Goal: Task Accomplishment & Management: Use online tool/utility

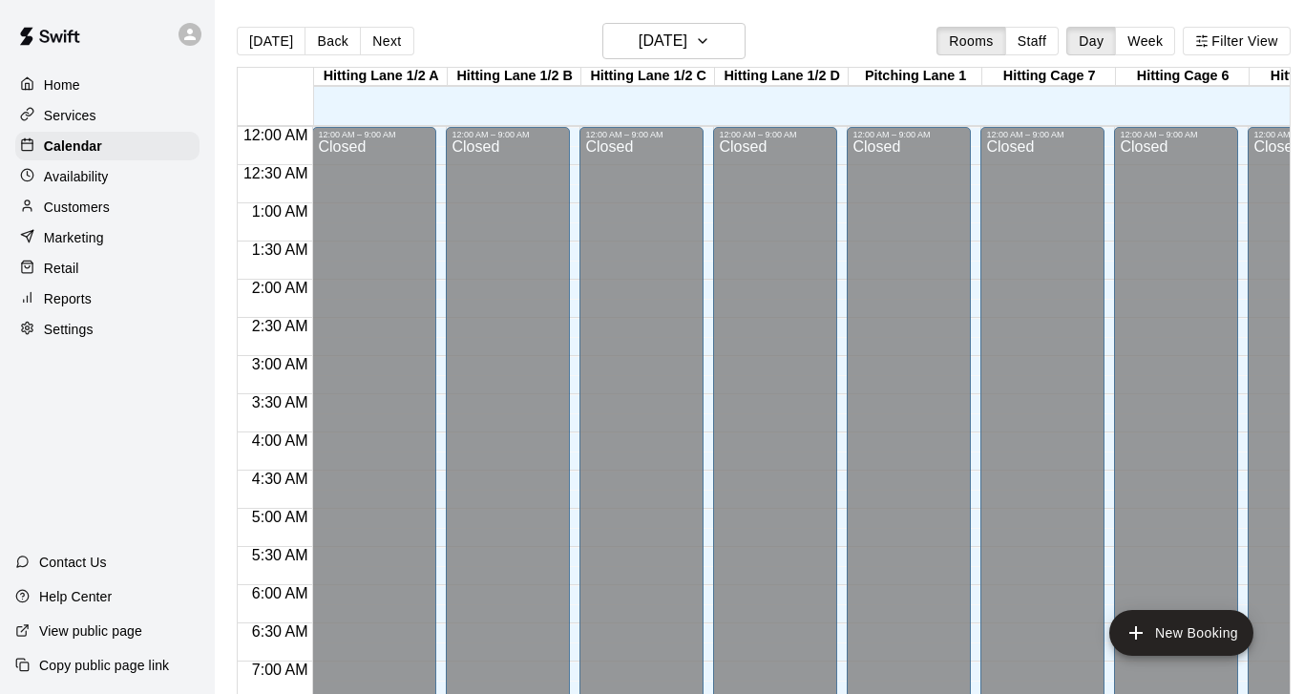
scroll to position [591, 0]
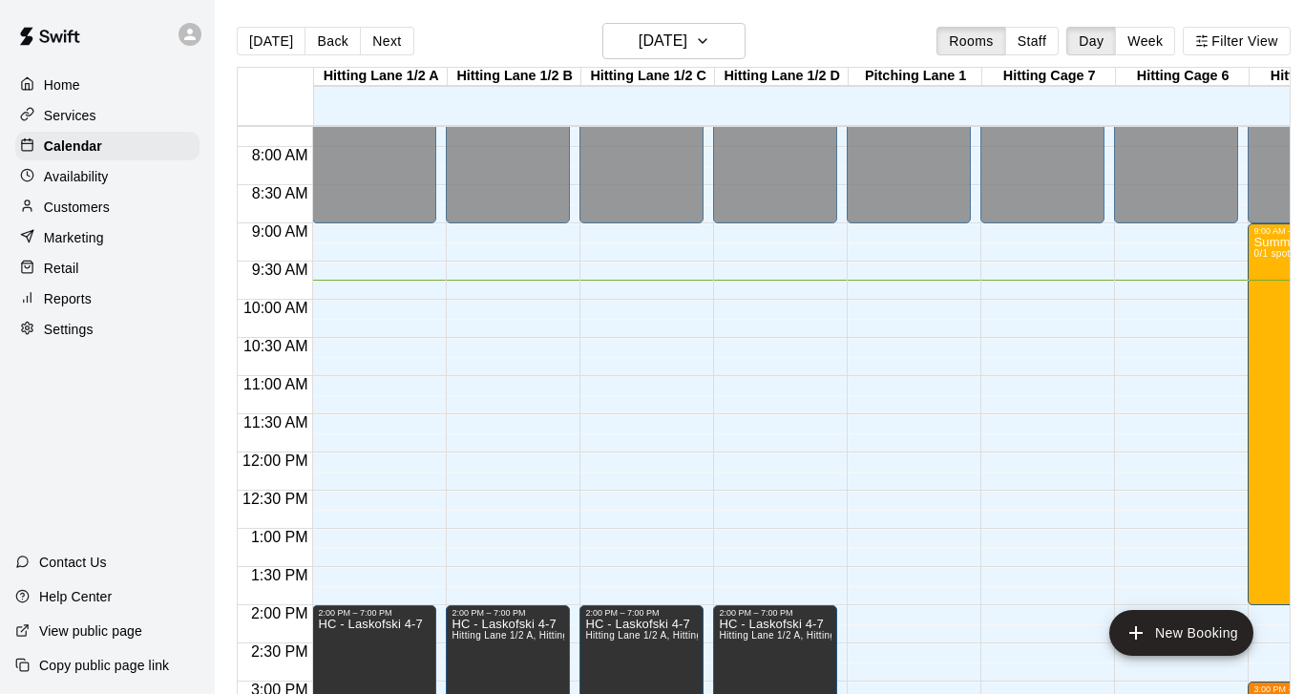
click at [62, 110] on p "Services" at bounding box center [70, 115] width 52 height 19
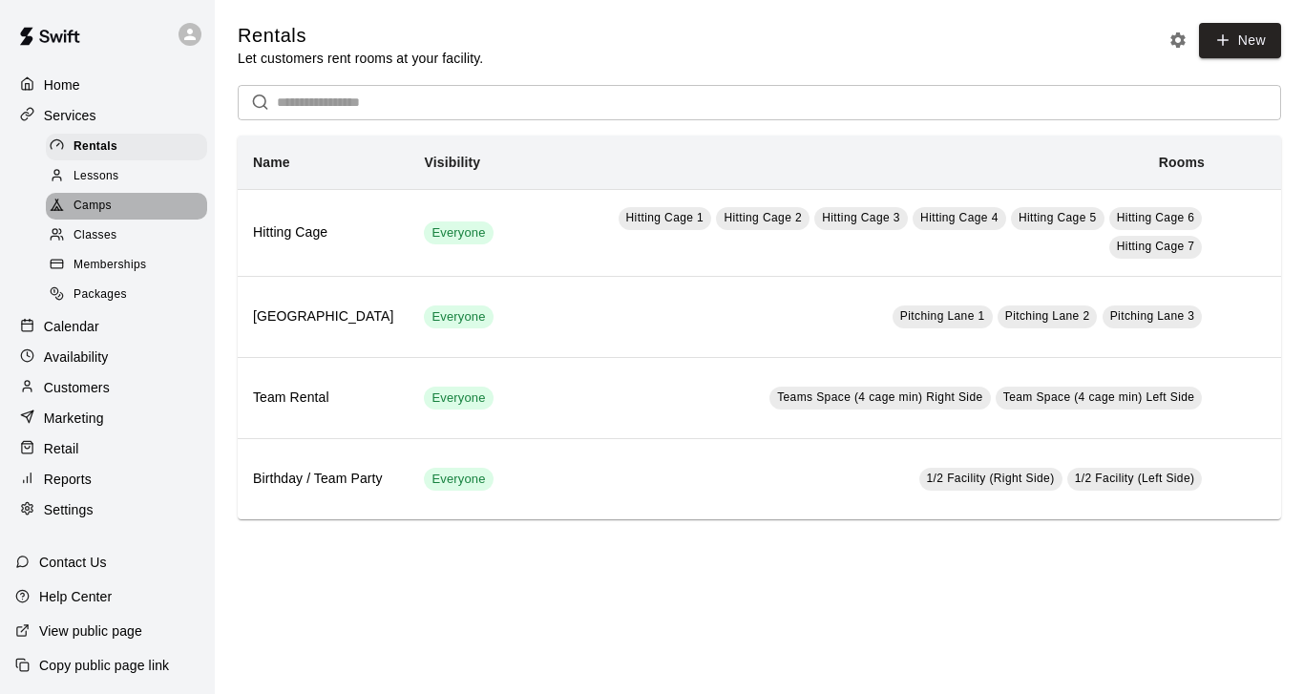
click at [86, 209] on span "Camps" at bounding box center [92, 206] width 38 height 19
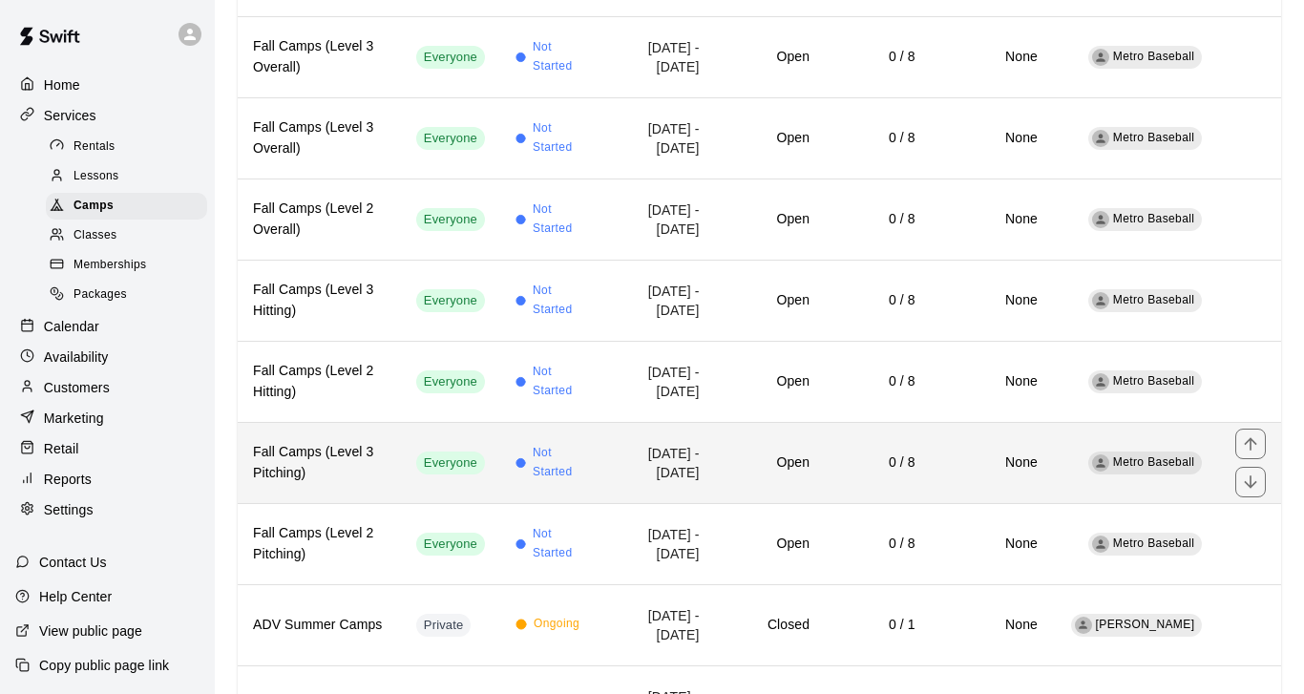
scroll to position [1387, 0]
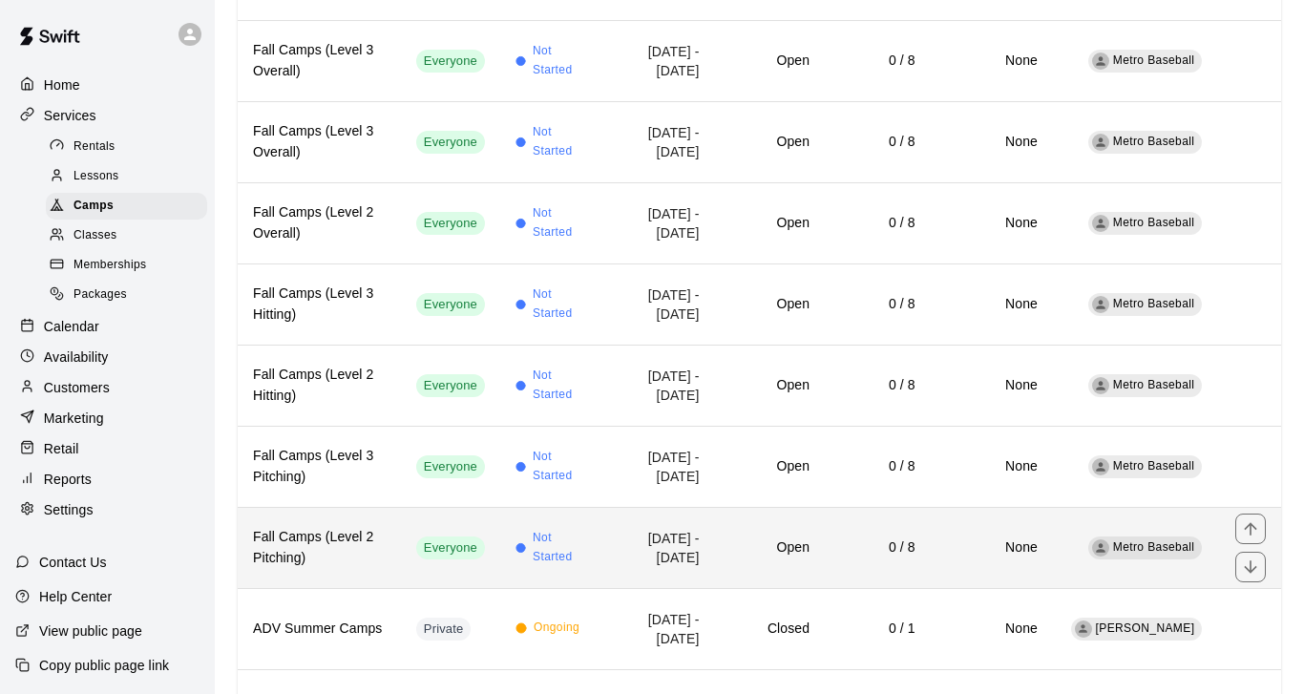
click at [342, 561] on h6 "Fall Camps (Level 2 Pitching)" at bounding box center [319, 548] width 133 height 42
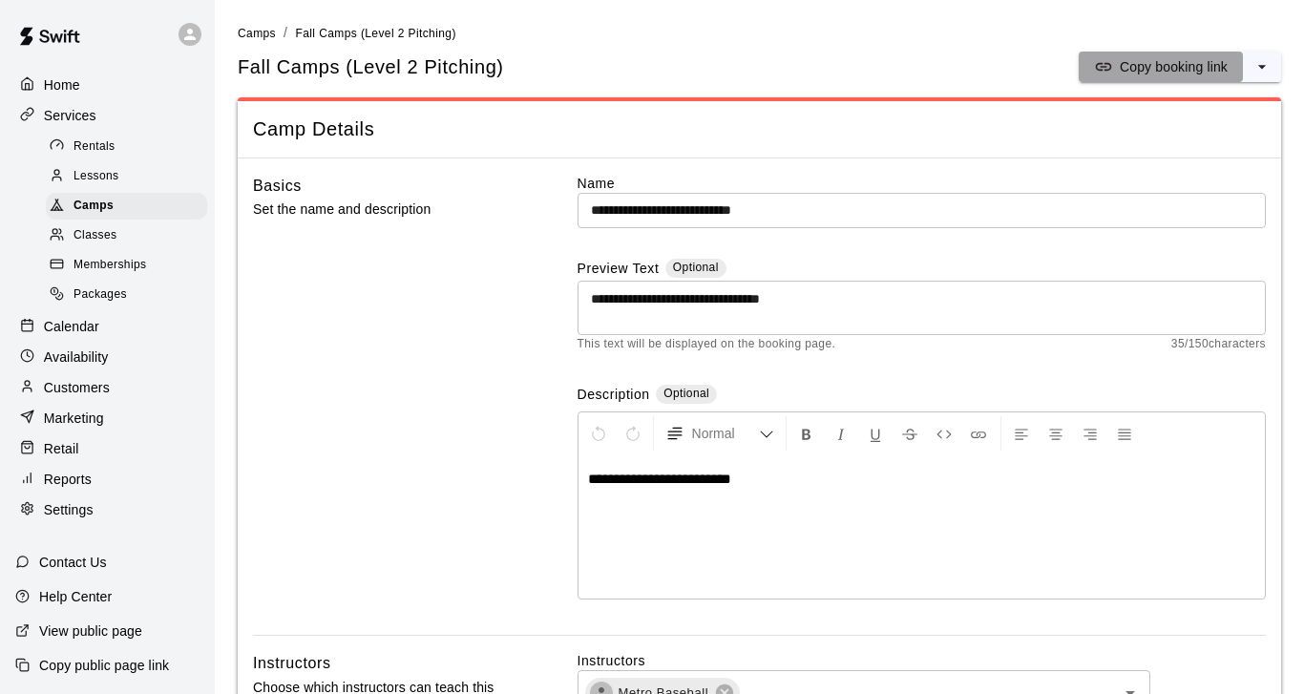
click at [1171, 69] on p "Copy booking link" at bounding box center [1173, 66] width 108 height 19
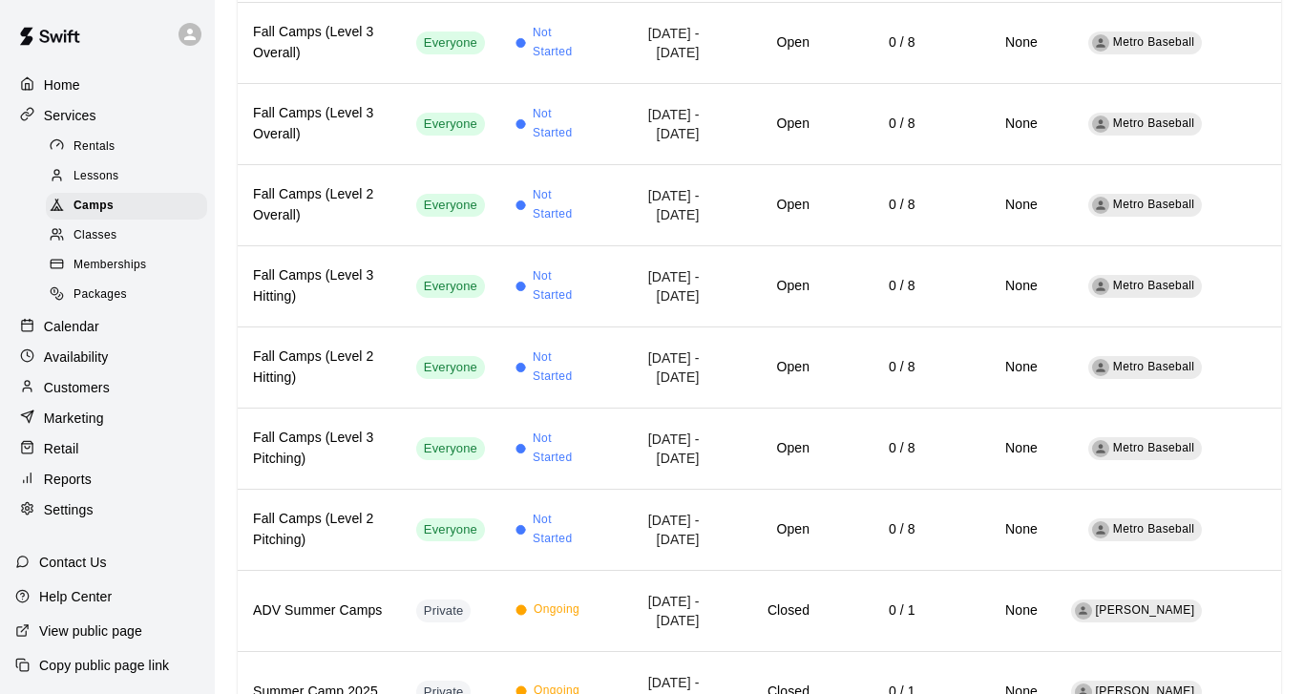
scroll to position [1421, 0]
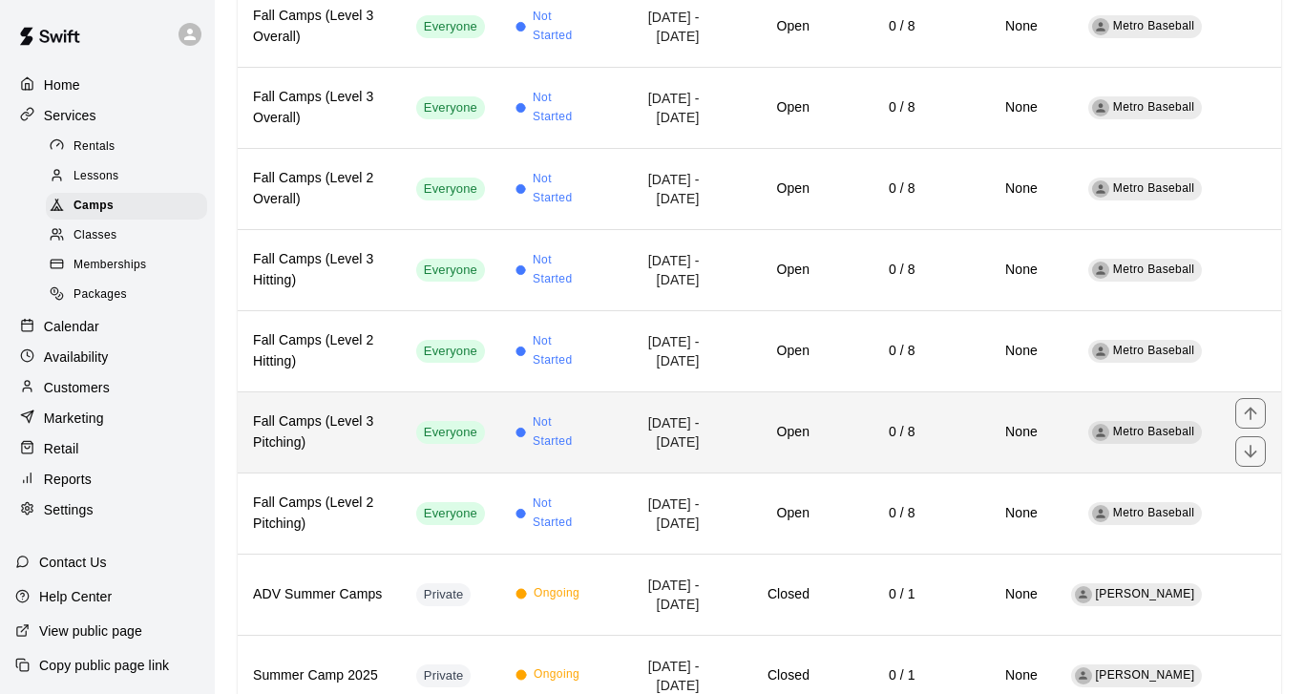
click at [376, 446] on h6 "Fall Camps (Level 3 Pitching)" at bounding box center [319, 432] width 133 height 42
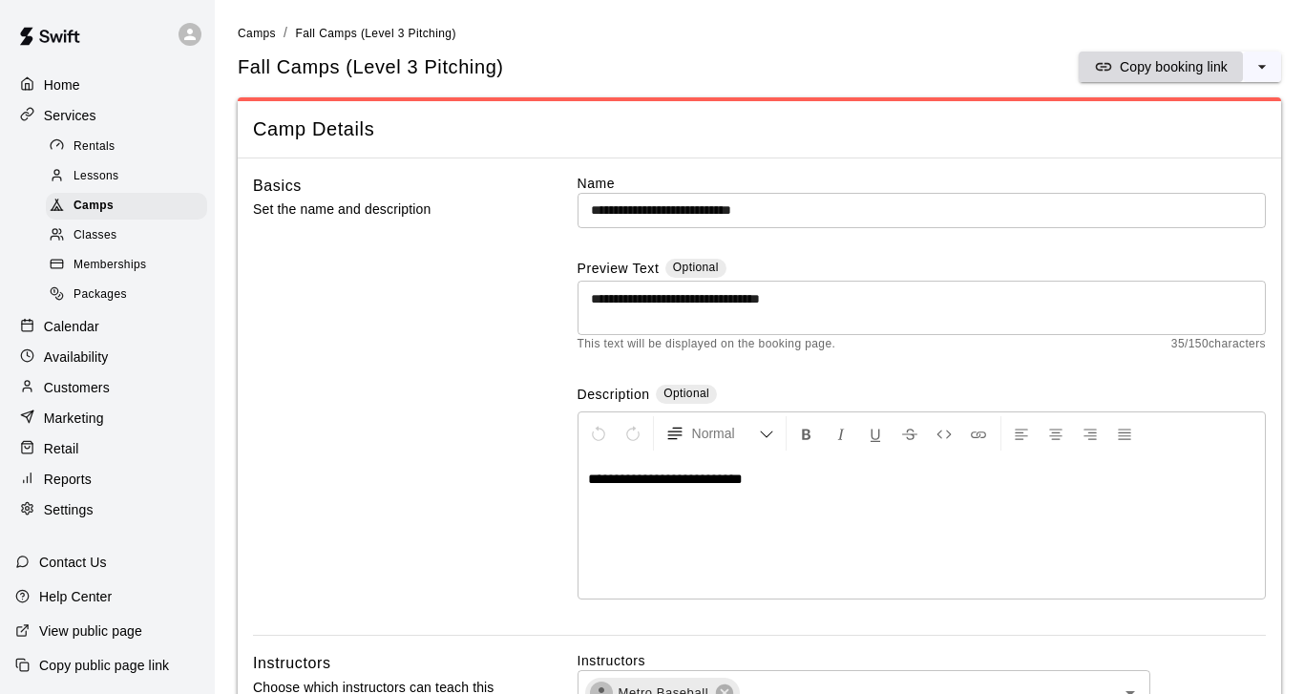
click at [1153, 74] on p "Copy booking link" at bounding box center [1173, 66] width 108 height 19
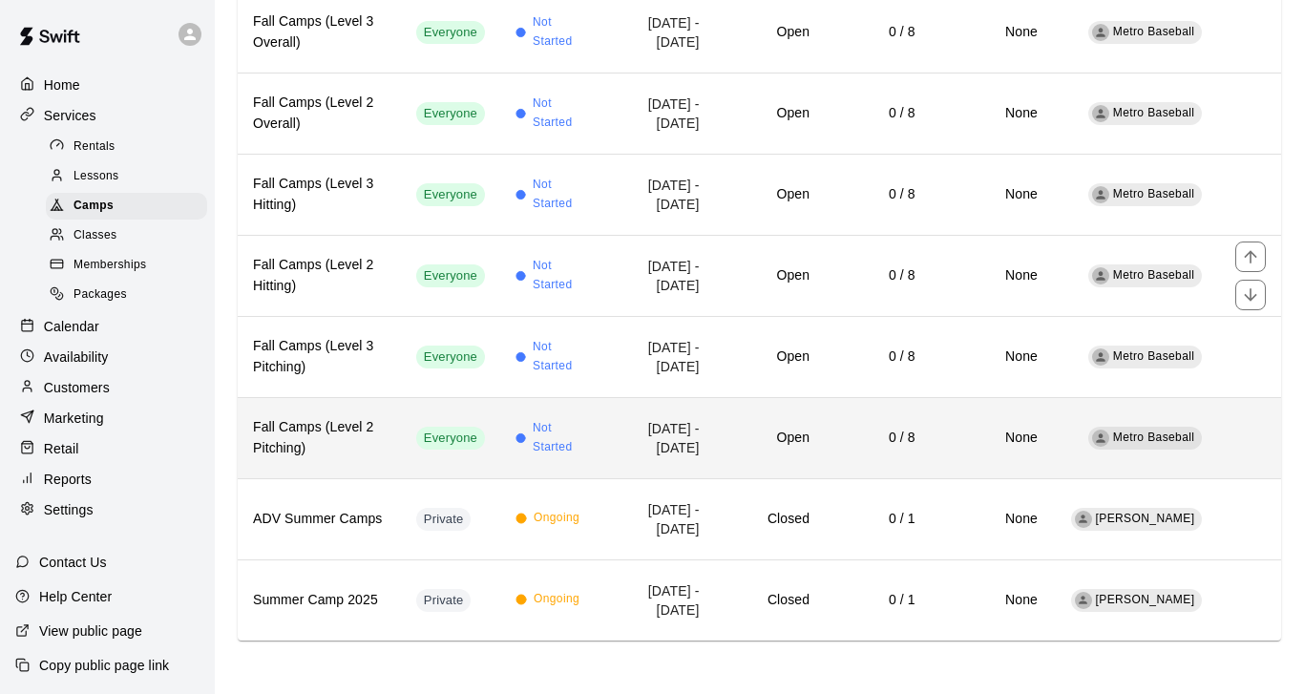
scroll to position [1496, 0]
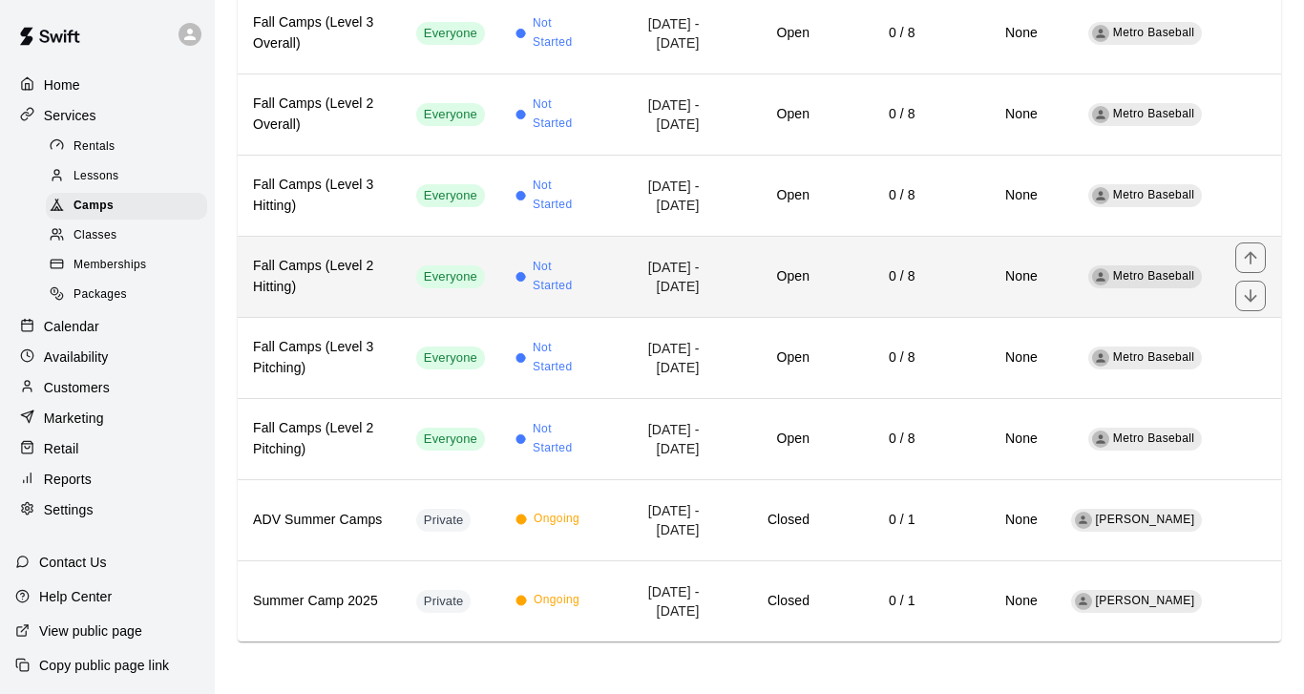
click at [375, 267] on h6 "Fall Camps (Level 2 Hitting)" at bounding box center [319, 277] width 133 height 42
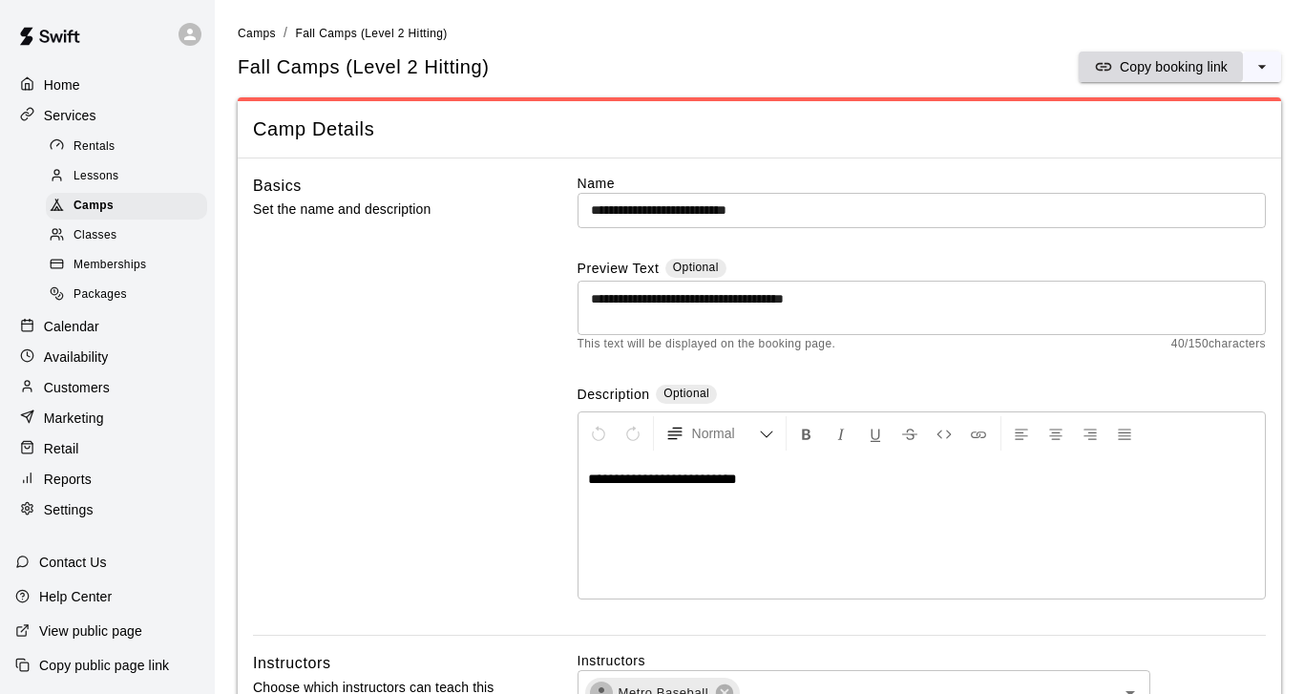
click at [1154, 62] on p "Copy booking link" at bounding box center [1173, 66] width 108 height 19
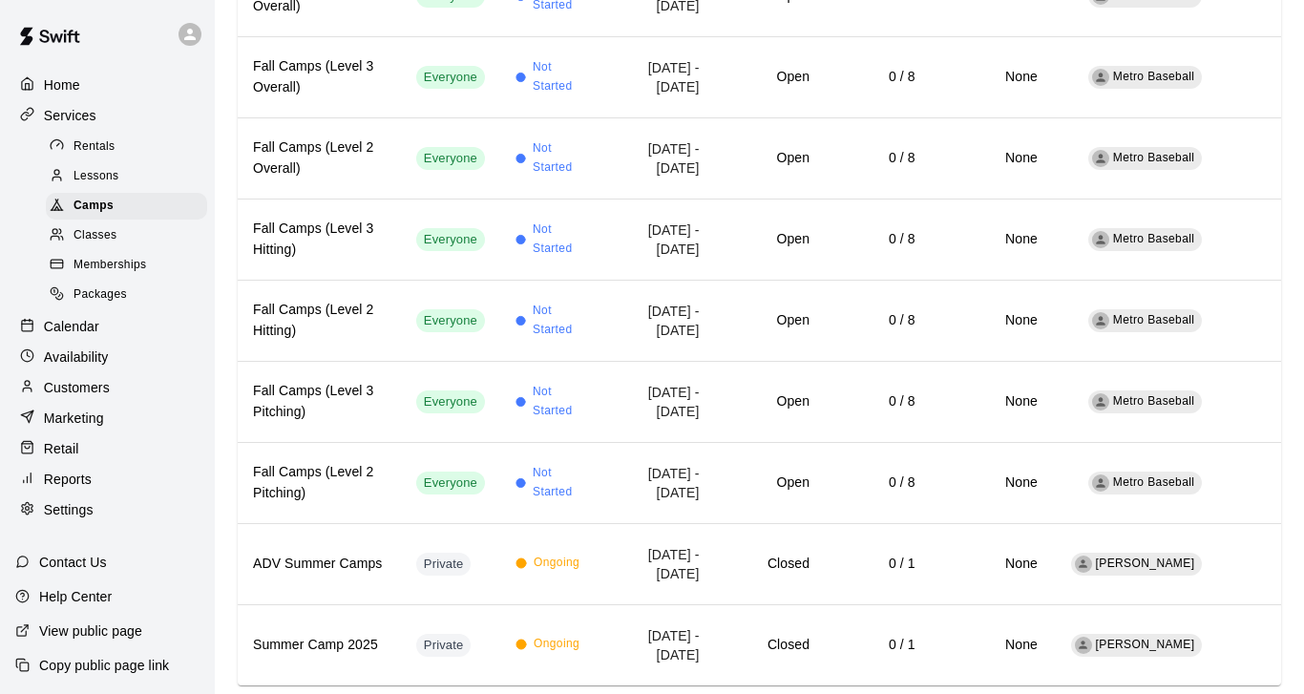
scroll to position [1452, 0]
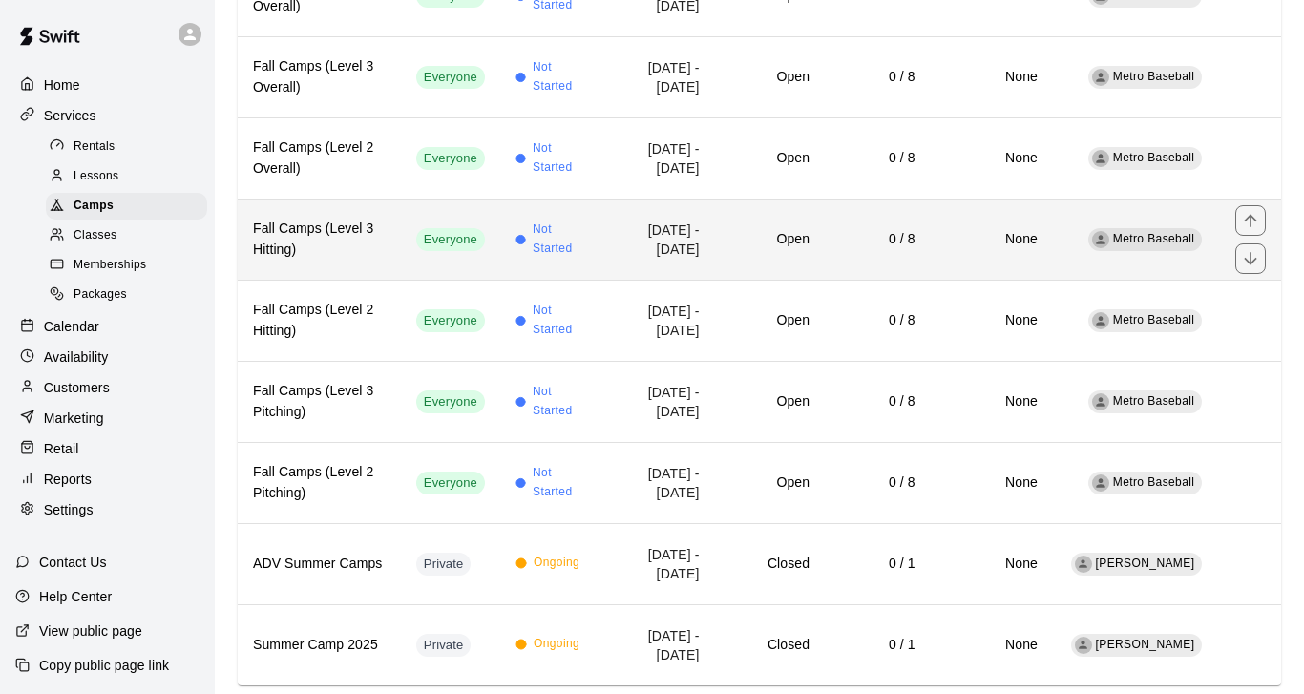
click at [367, 245] on h6 "Fall Camps (Level 3 Hitting)" at bounding box center [319, 240] width 133 height 42
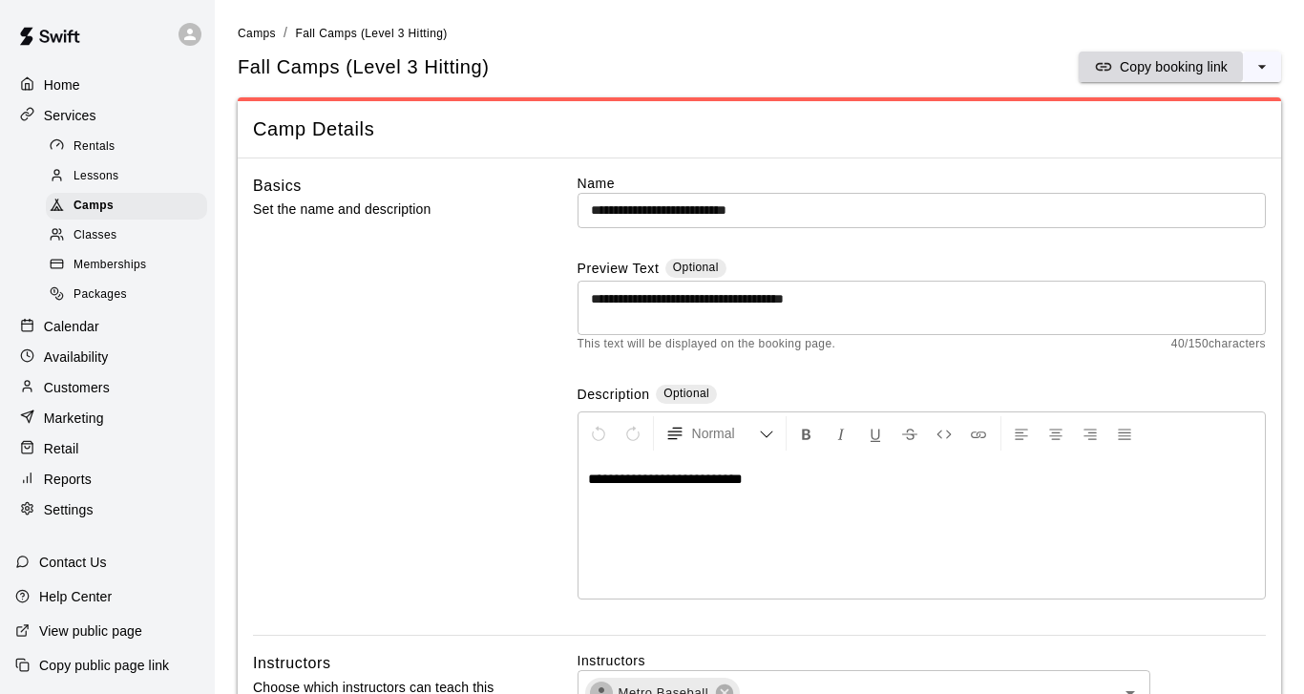
click at [1150, 72] on p "Copy booking link" at bounding box center [1173, 66] width 108 height 19
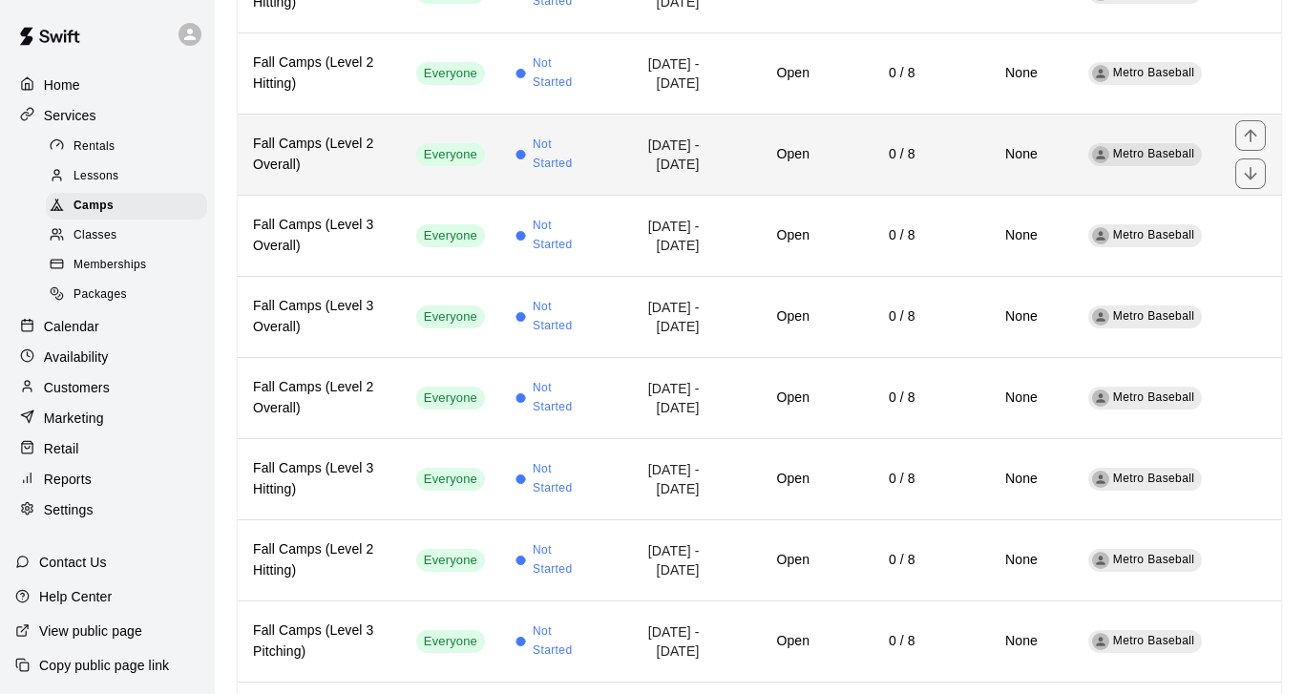
scroll to position [1214, 0]
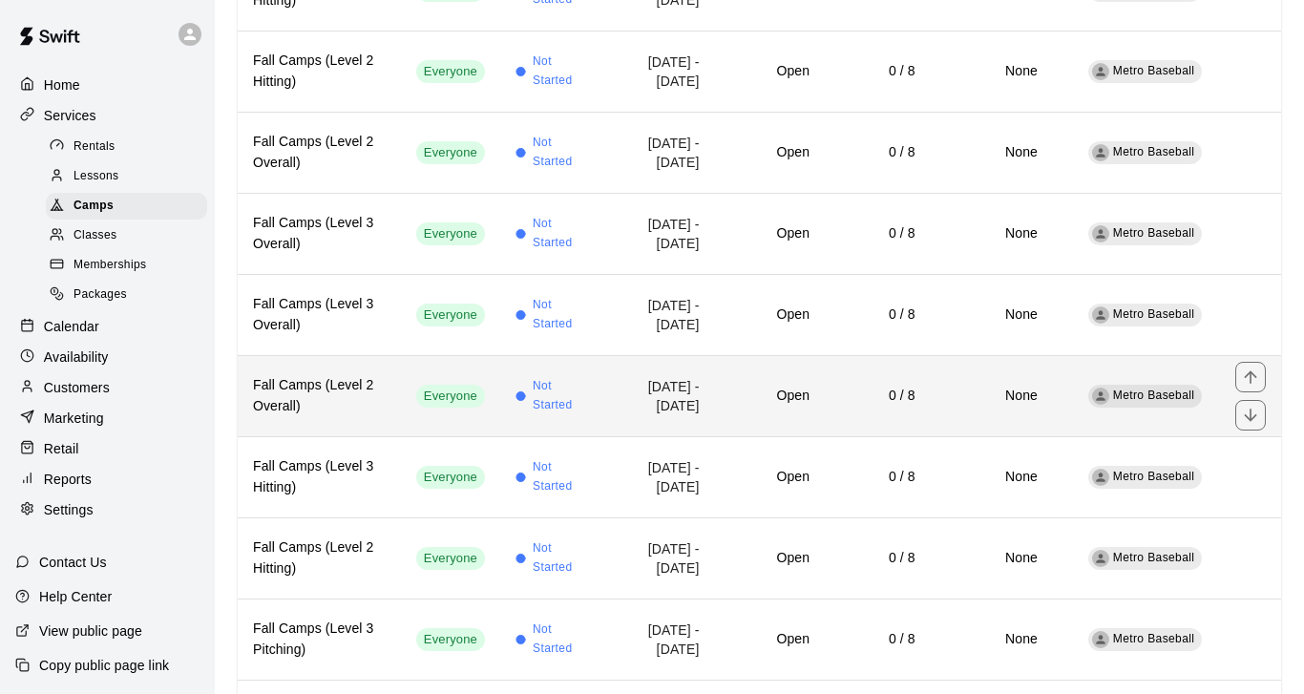
click at [354, 408] on h6 "Fall Camps (Level 2 Overall)" at bounding box center [319, 396] width 133 height 42
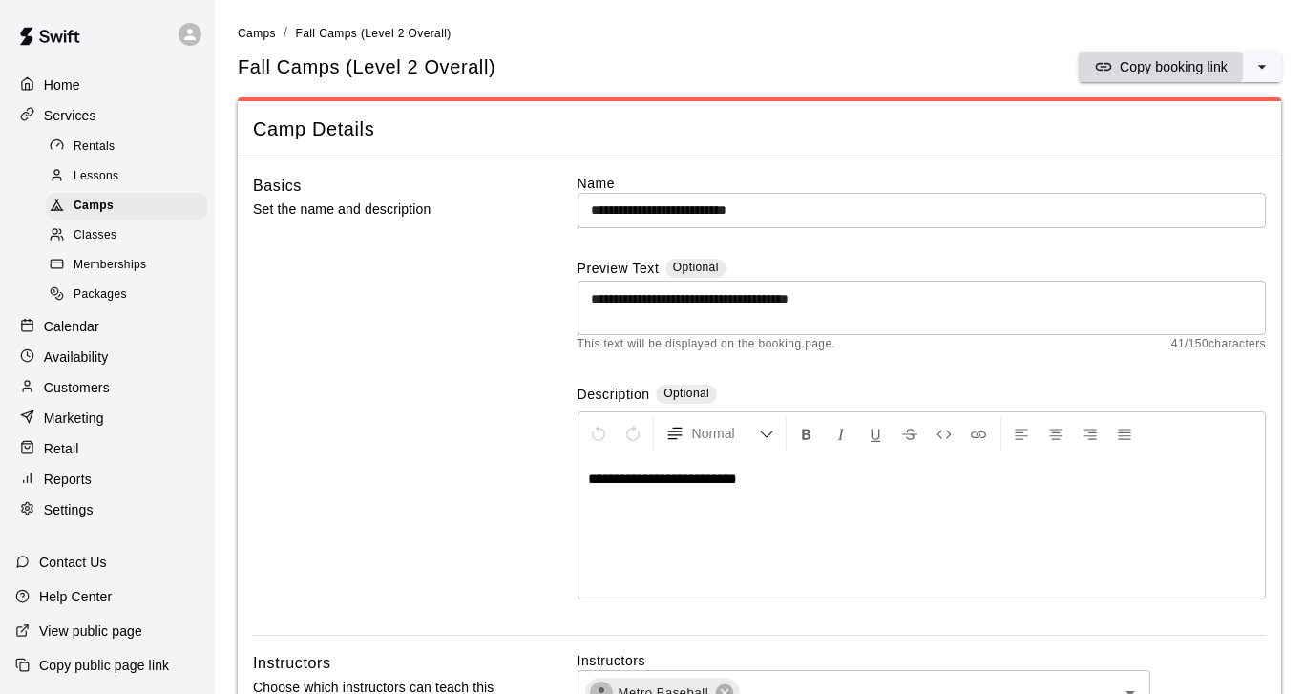
click at [1146, 71] on p "Copy booking link" at bounding box center [1173, 66] width 108 height 19
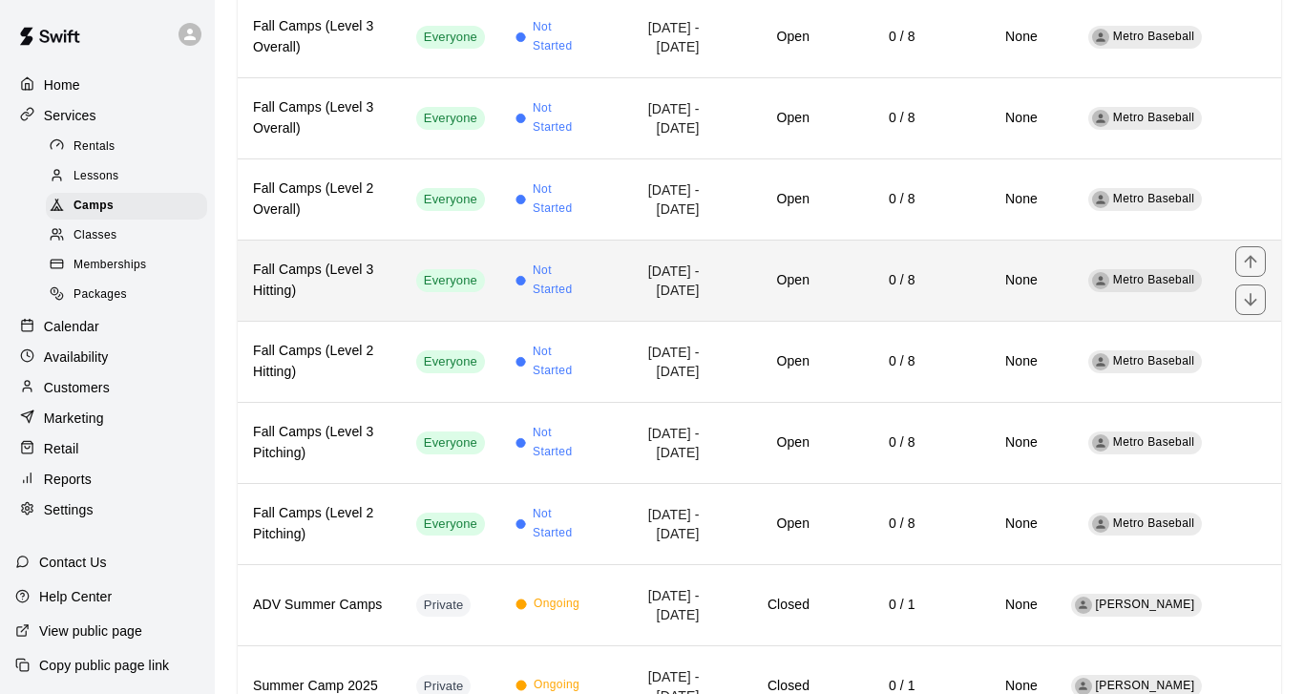
scroll to position [1384, 0]
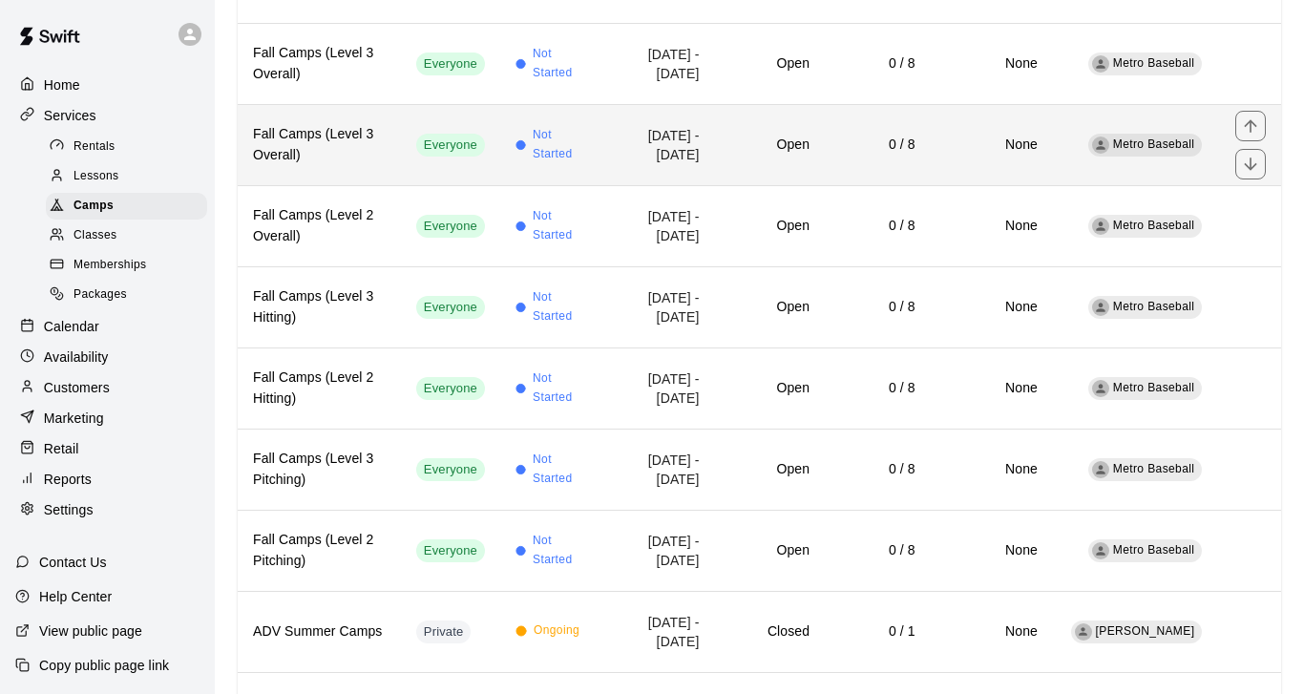
click at [359, 160] on h6 "Fall Camps (Level 3 Overall)" at bounding box center [319, 145] width 133 height 42
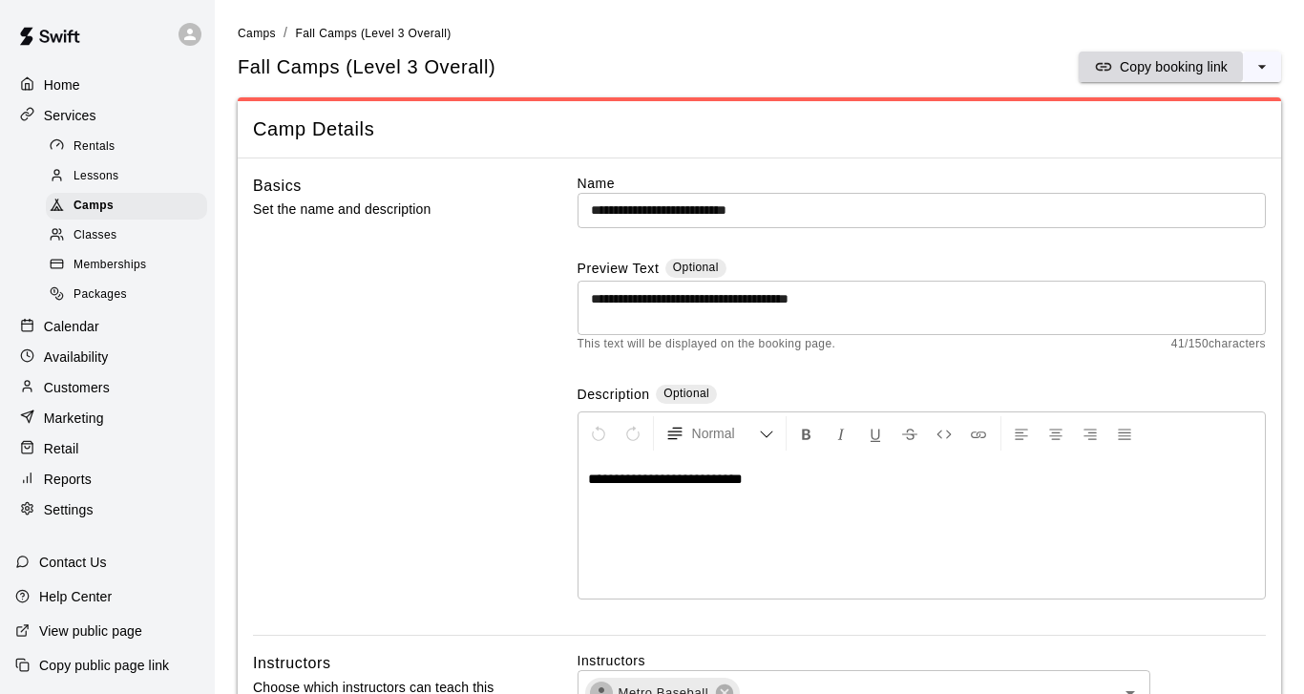
click at [1143, 70] on p "Copy booking link" at bounding box center [1173, 66] width 108 height 19
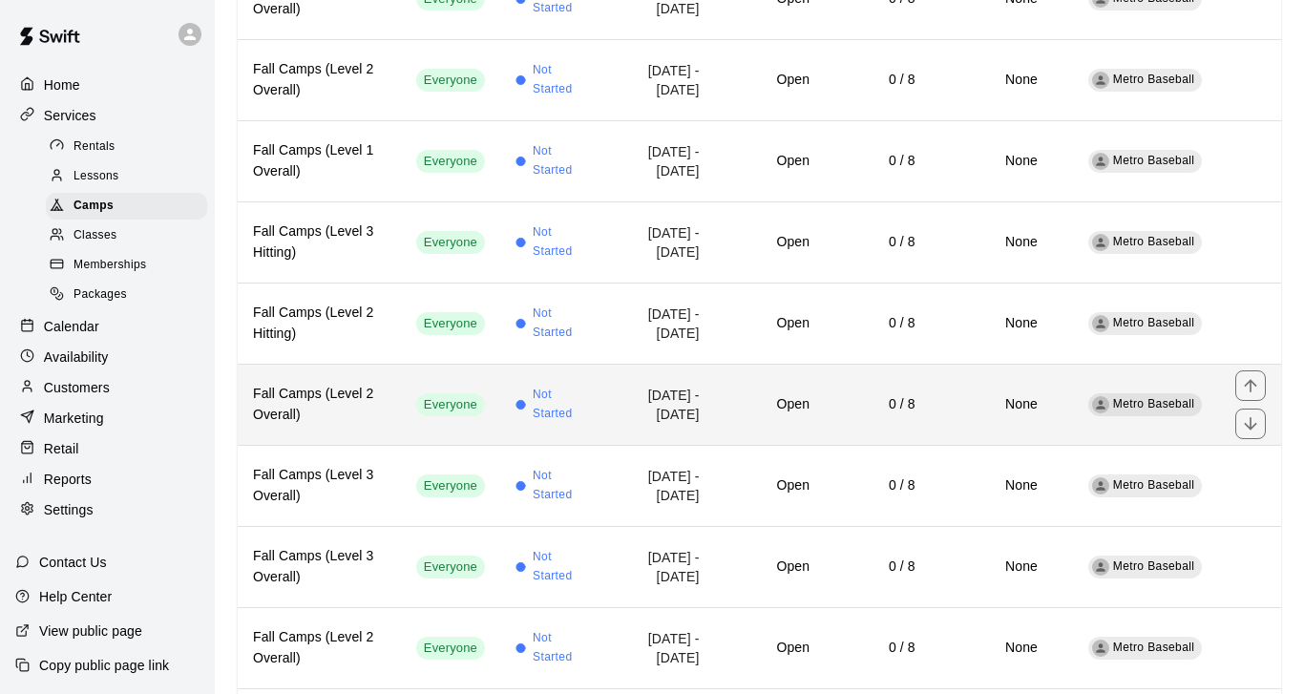
scroll to position [964, 0]
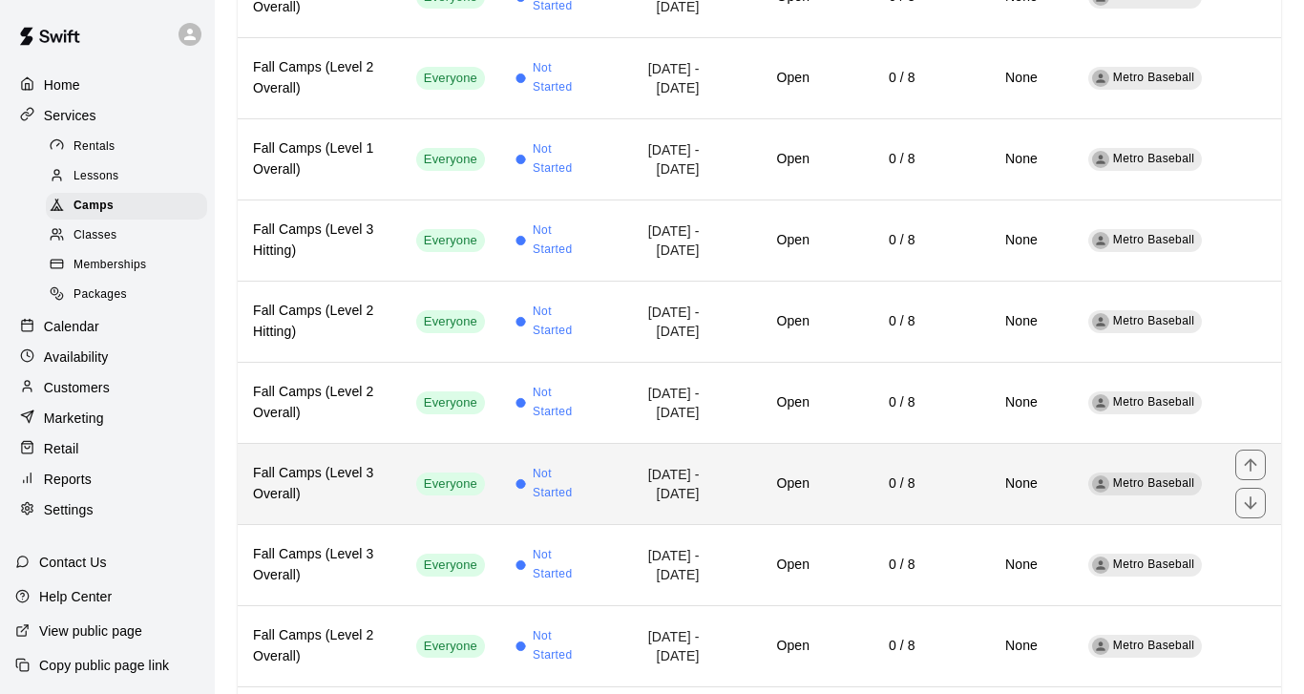
click at [360, 487] on h6 "Fall Camps (Level 3 Overall)" at bounding box center [319, 484] width 133 height 42
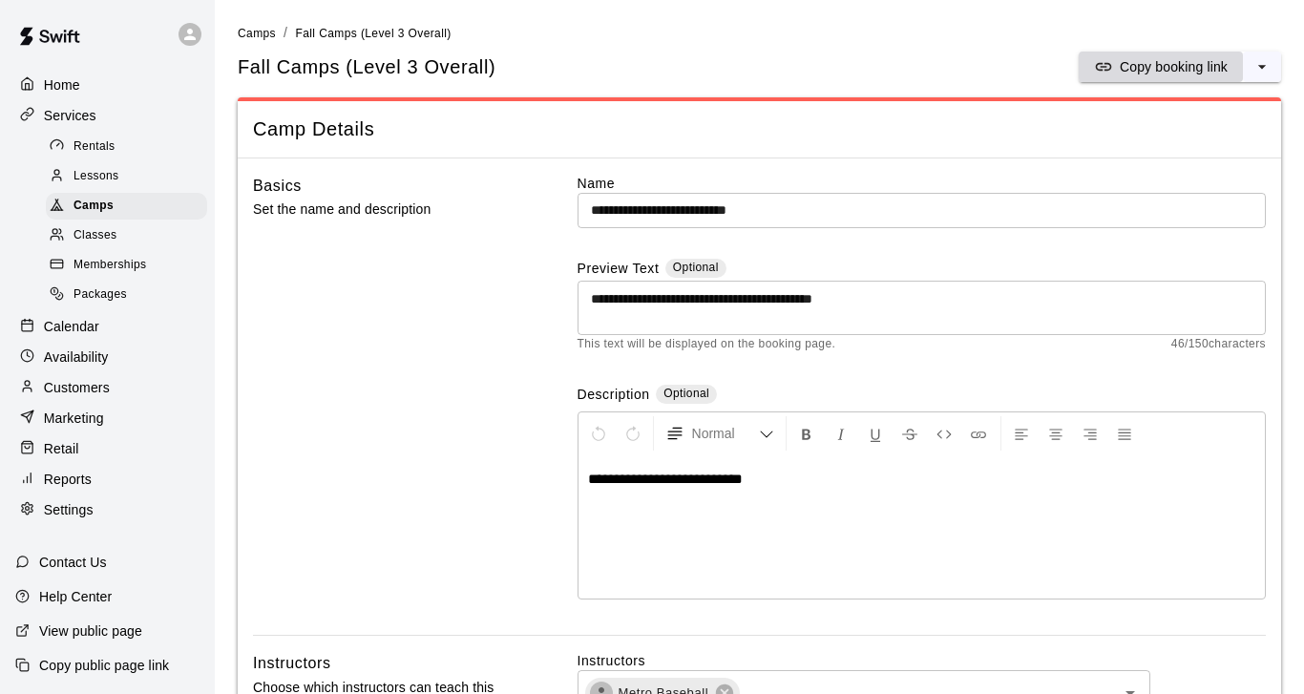
click at [1160, 67] on p "Copy booking link" at bounding box center [1173, 66] width 108 height 19
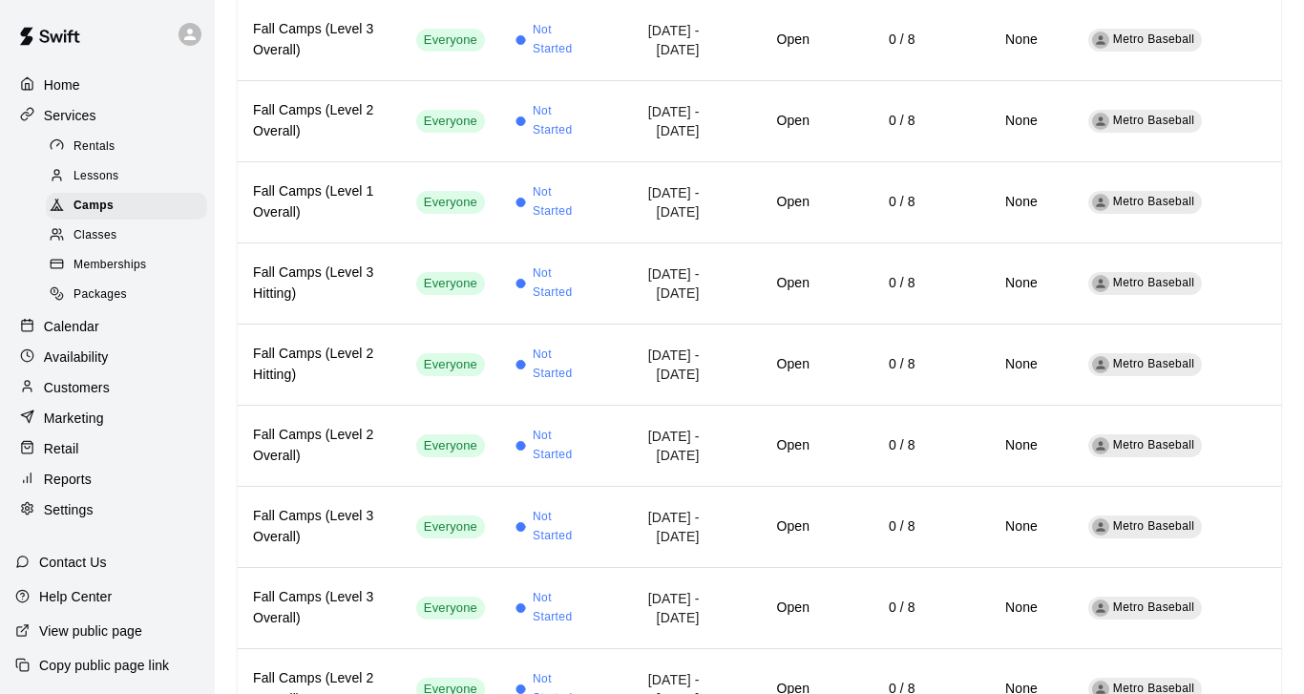
scroll to position [922, 0]
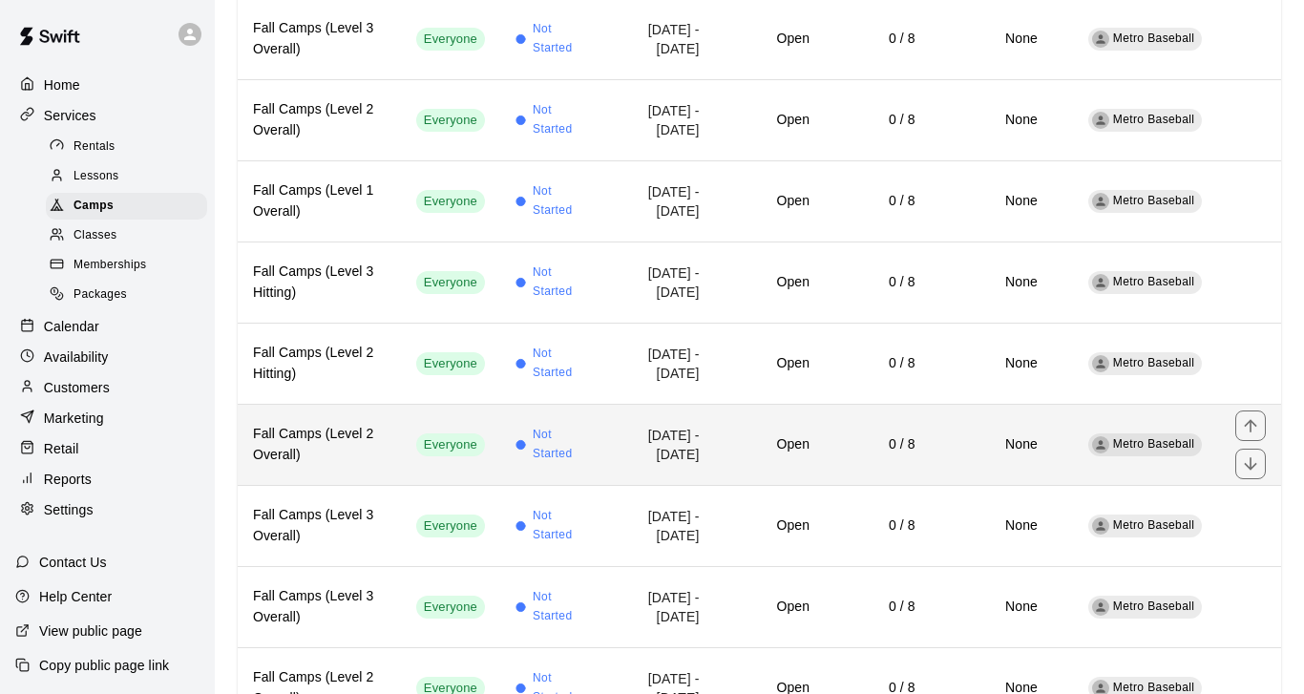
click at [369, 459] on h6 "Fall Camps (Level 2 Overall)" at bounding box center [319, 445] width 133 height 42
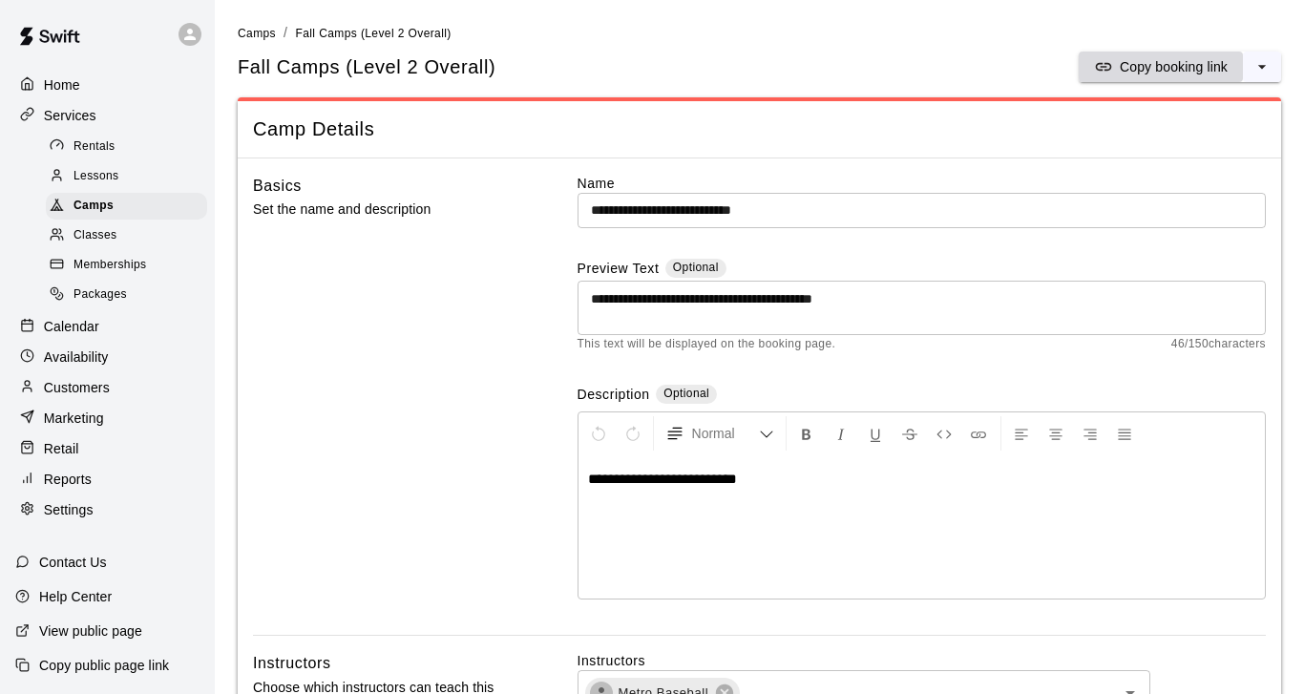
click at [1139, 63] on p "Copy booking link" at bounding box center [1173, 66] width 108 height 19
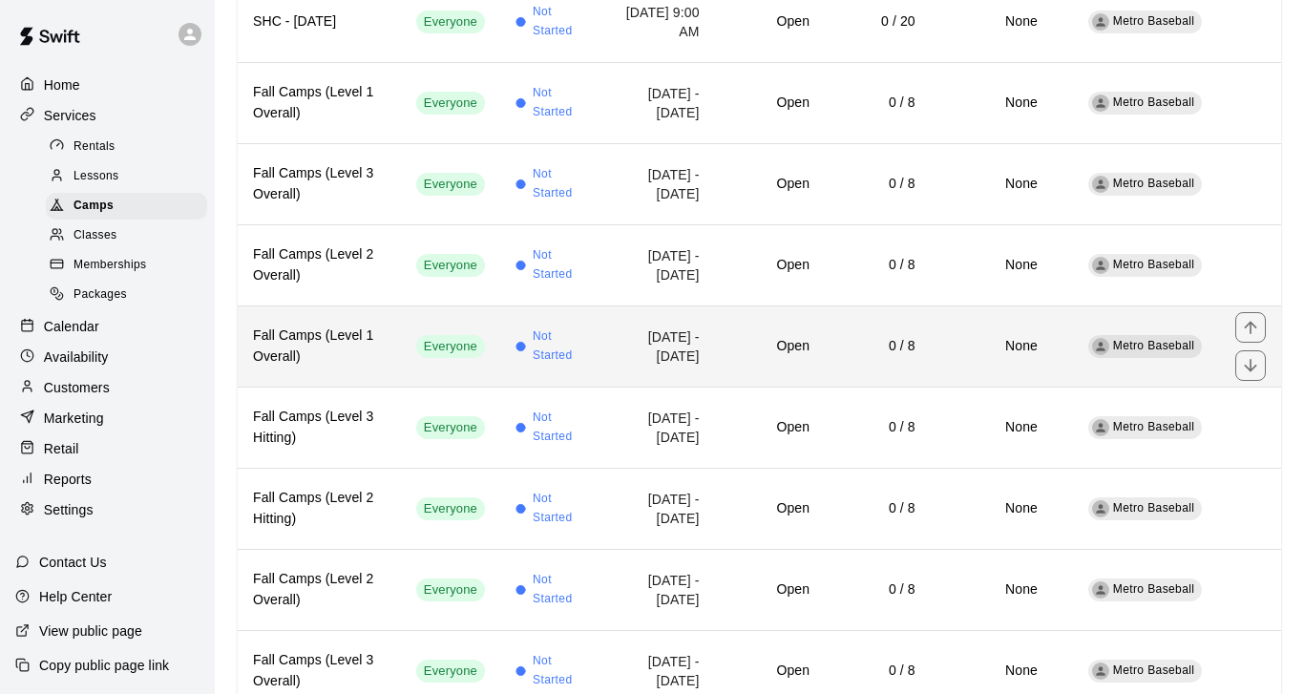
scroll to position [784, 0]
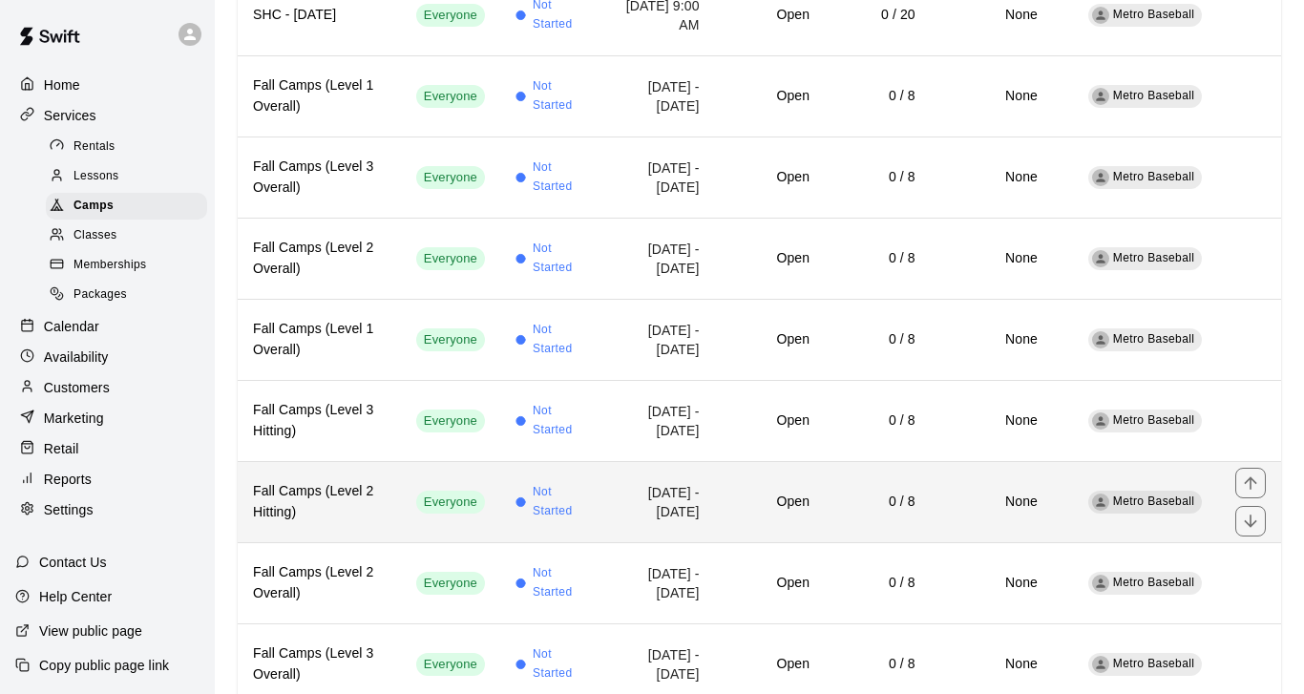
click at [359, 513] on h6 "Fall Camps (Level 2 Hitting)" at bounding box center [319, 502] width 133 height 42
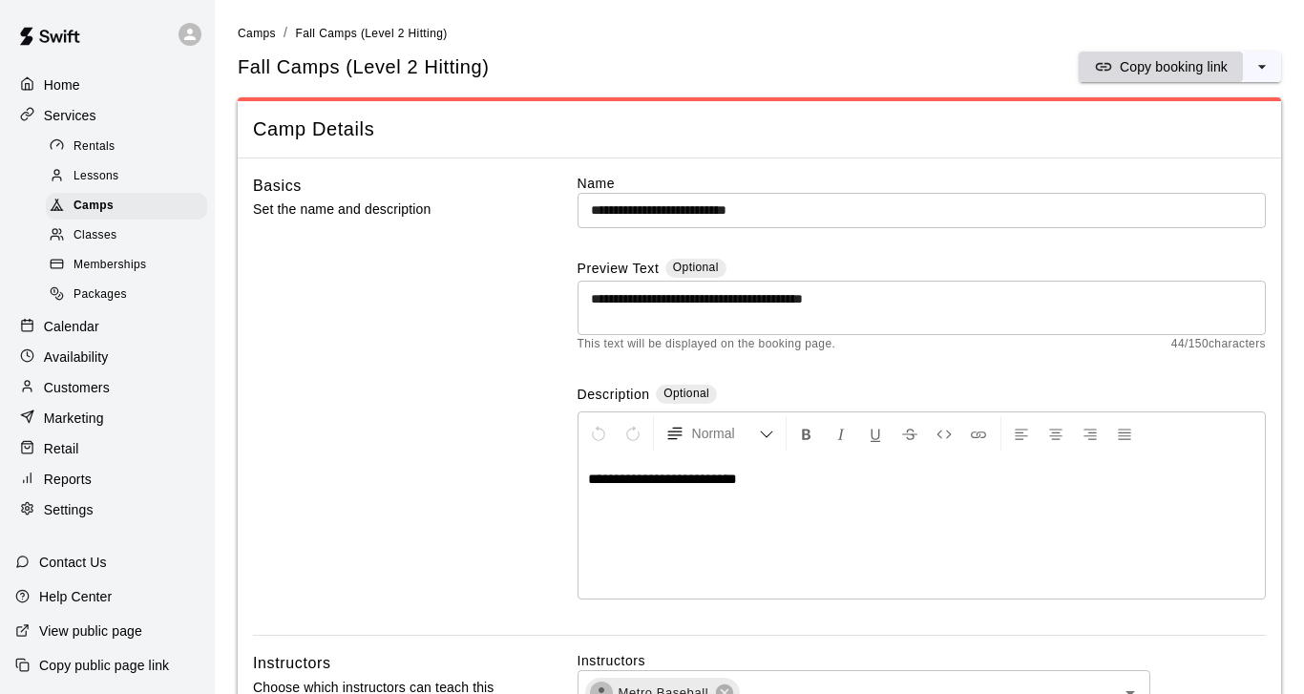
click at [1145, 68] on p "Copy booking link" at bounding box center [1173, 66] width 108 height 19
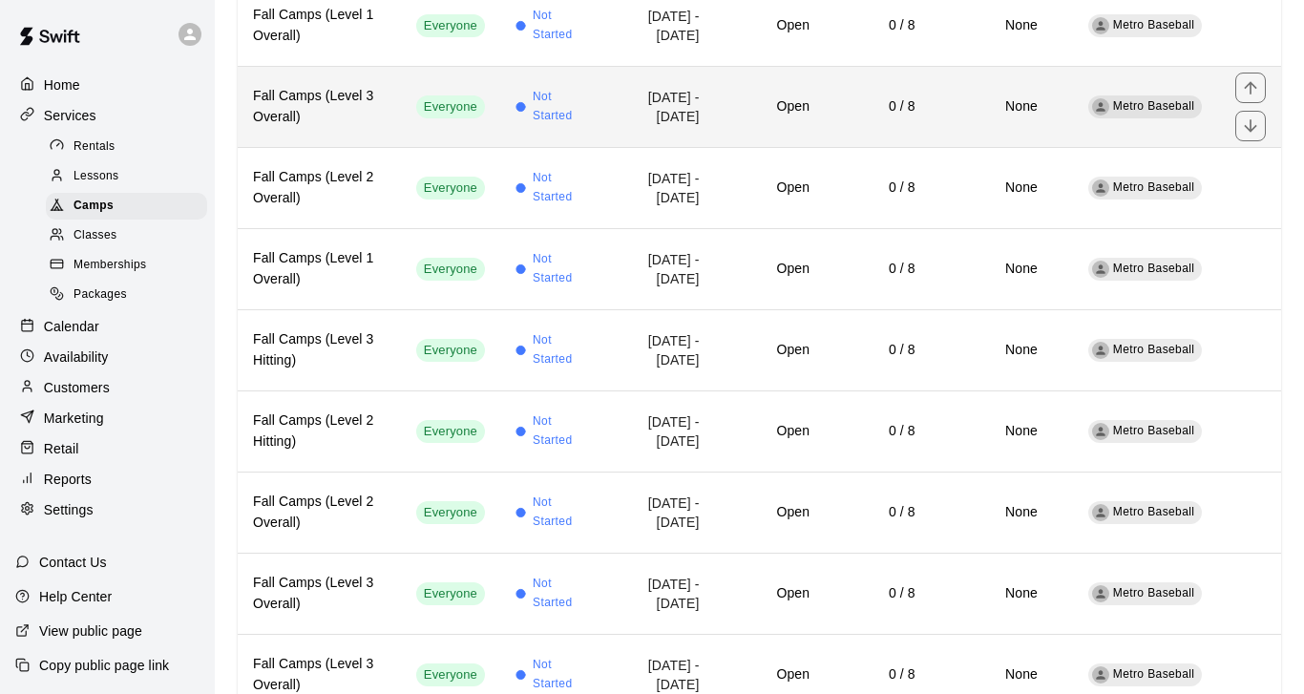
scroll to position [884, 0]
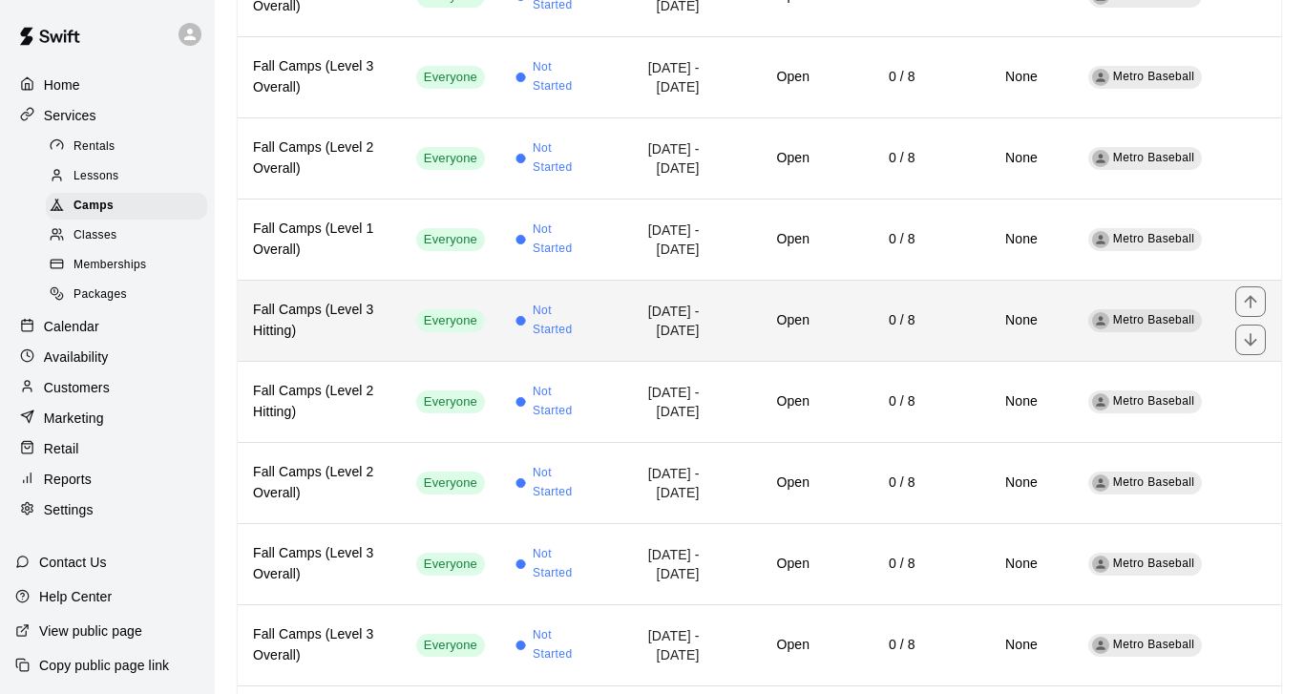
click at [358, 329] on h6 "Fall Camps (Level 3 Hitting)" at bounding box center [319, 321] width 133 height 42
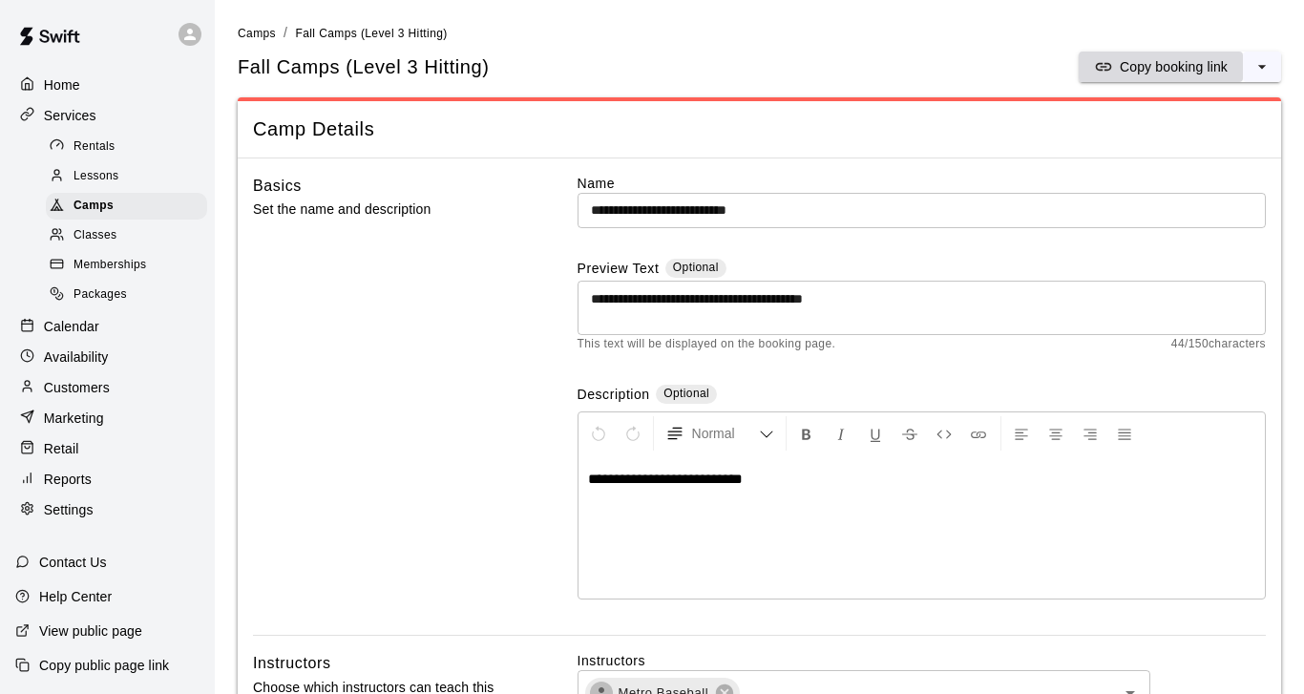
click at [1158, 62] on p "Copy booking link" at bounding box center [1173, 66] width 108 height 19
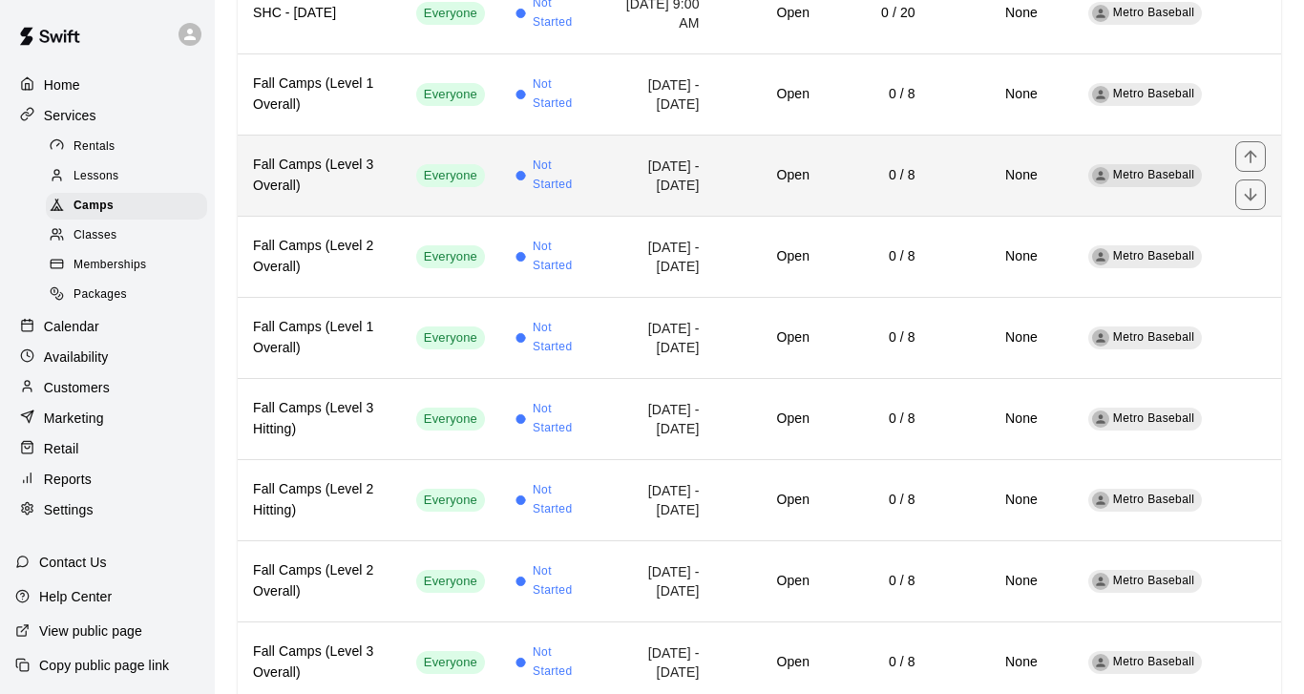
scroll to position [787, 0]
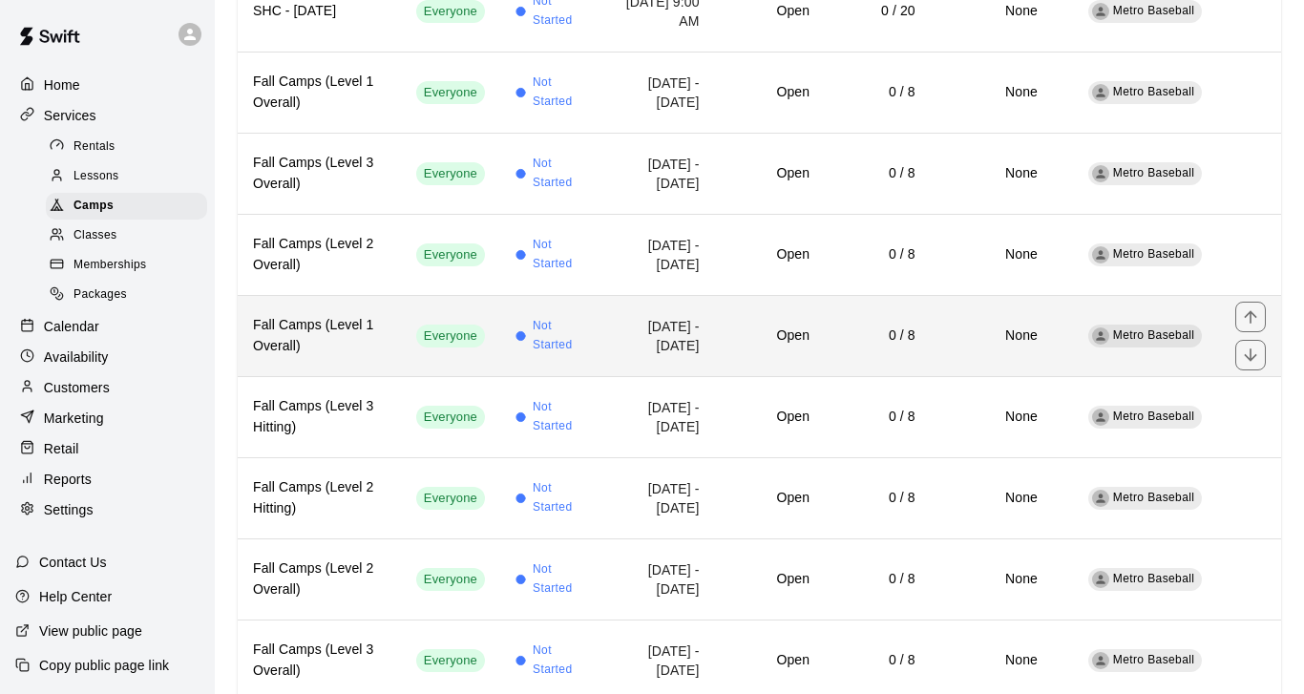
click at [366, 335] on h6 "Fall Camps (Level 1 Overall)" at bounding box center [319, 336] width 133 height 42
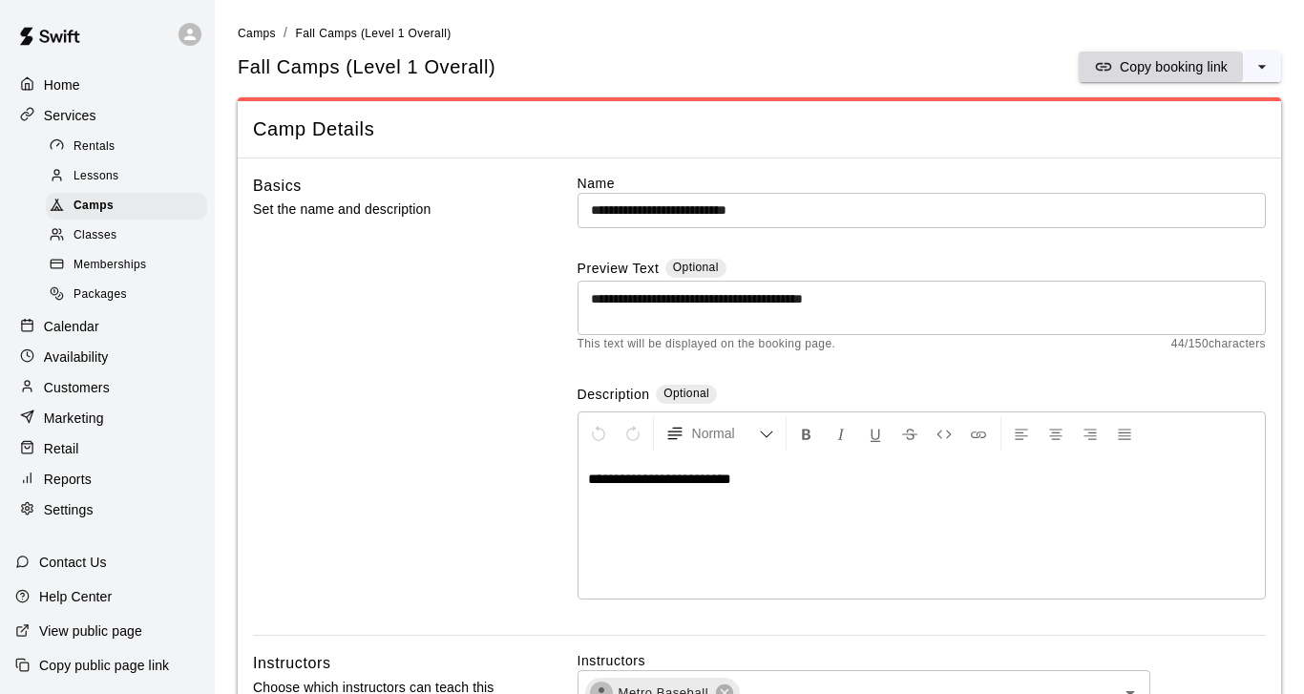
click at [1138, 67] on p "Copy booking link" at bounding box center [1173, 66] width 108 height 19
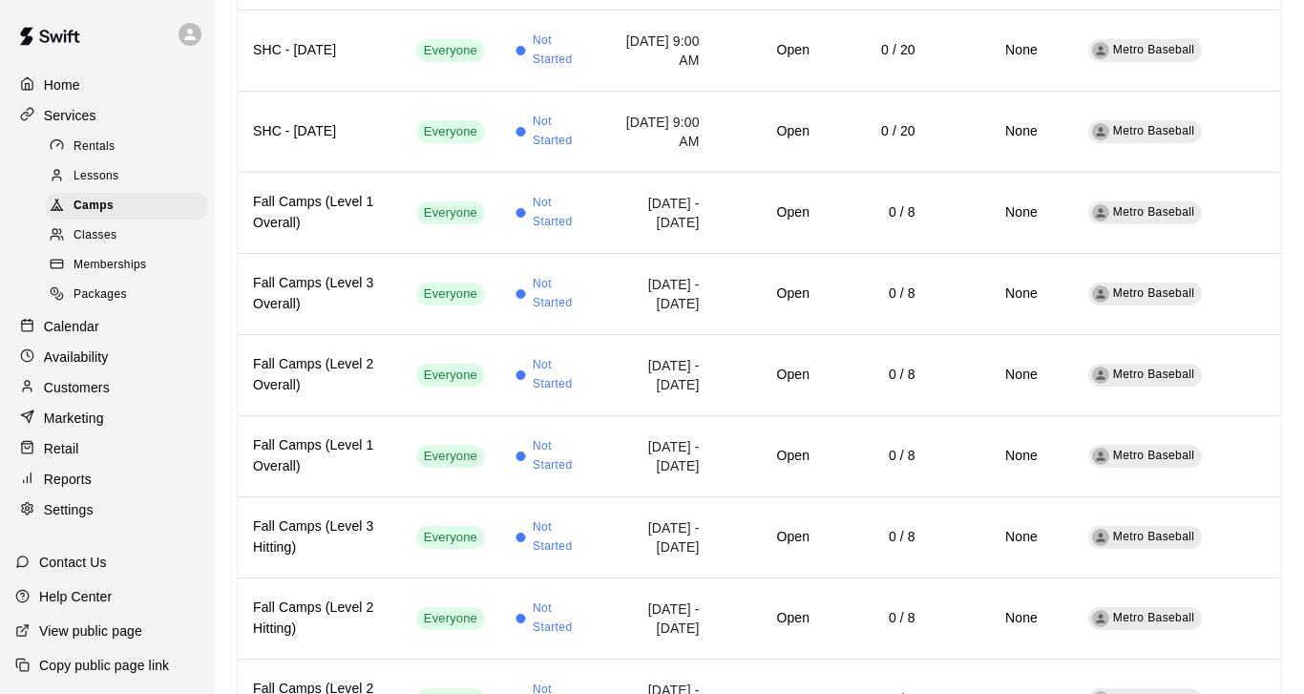
scroll to position [670, 0]
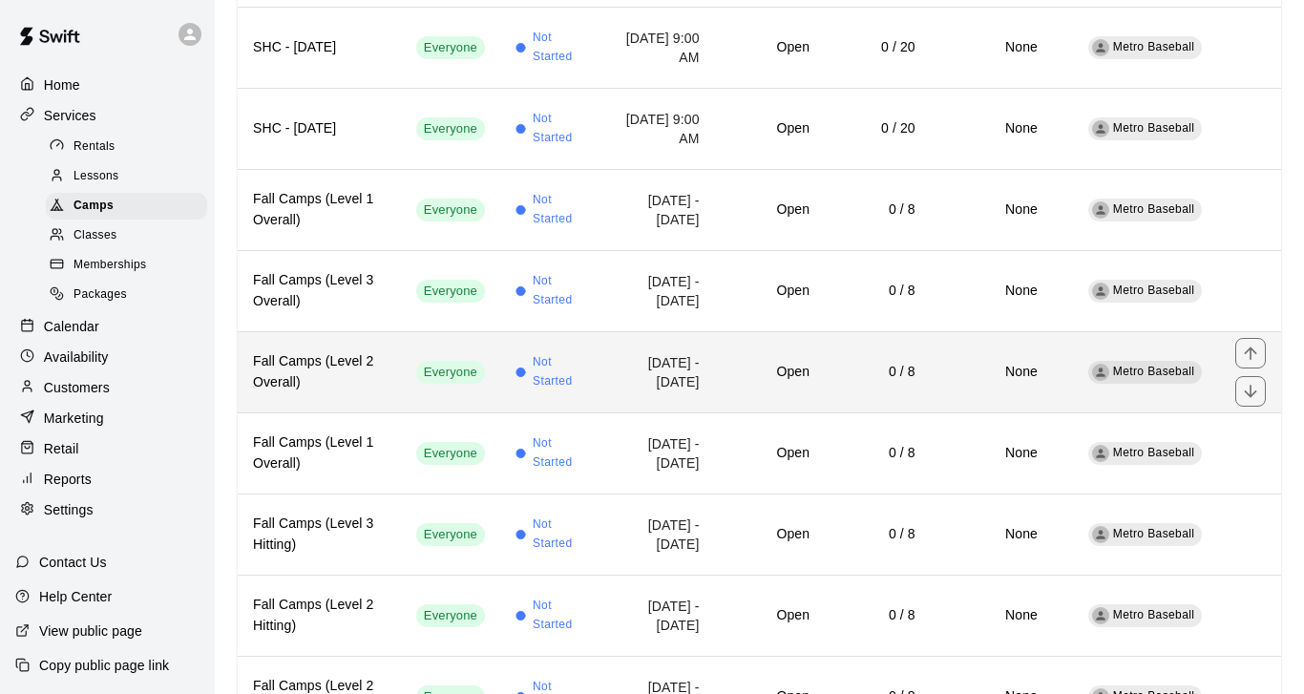
click at [366, 384] on h6 "Fall Camps (Level 2 Overall)" at bounding box center [319, 372] width 133 height 42
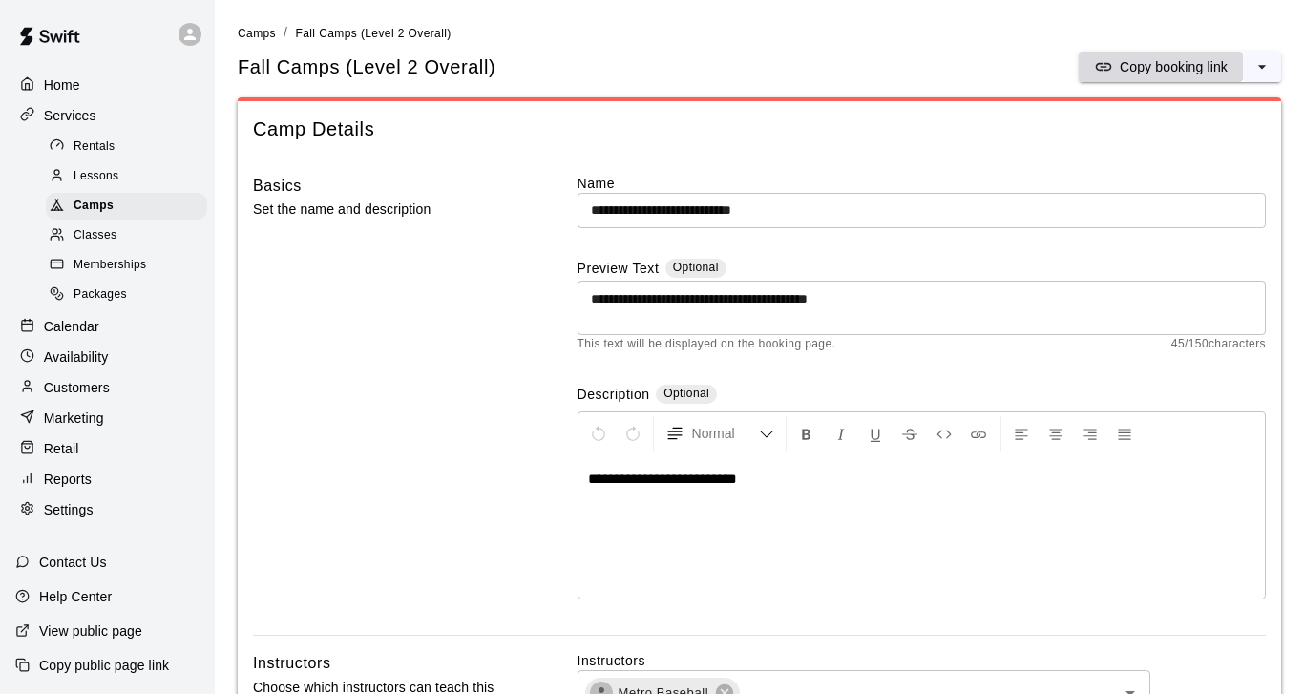
click at [1159, 70] on p "Copy booking link" at bounding box center [1173, 66] width 108 height 19
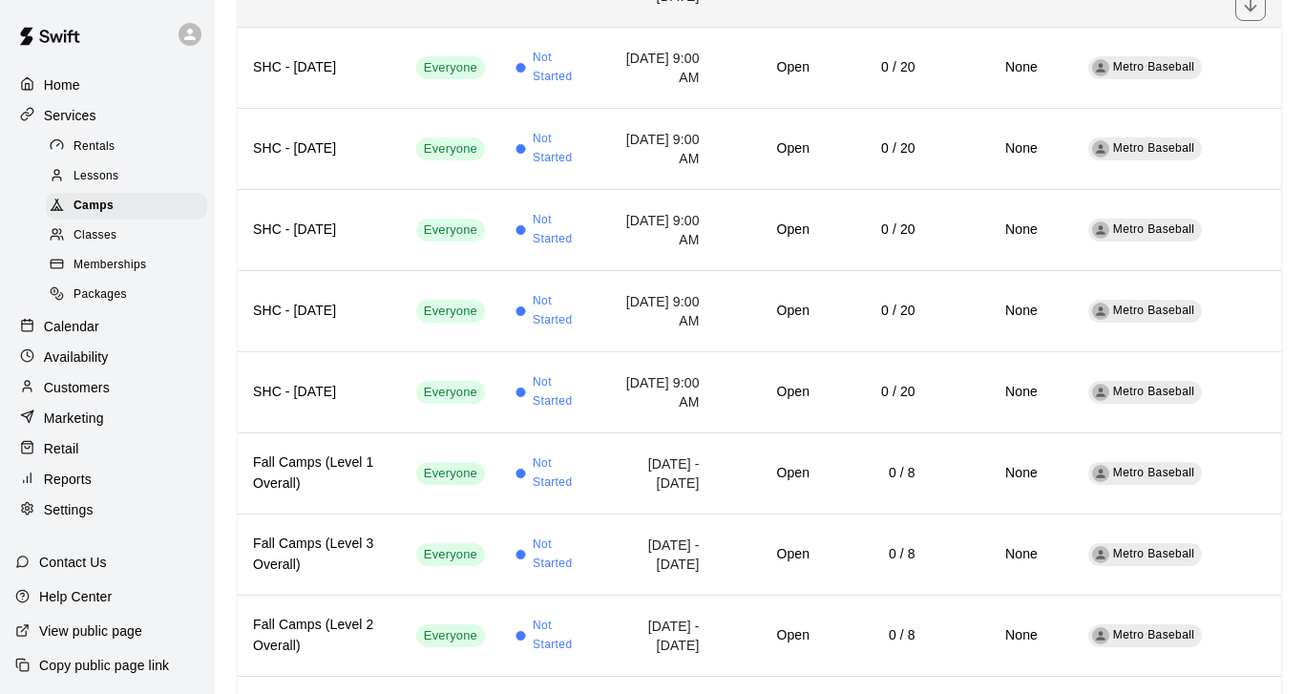
scroll to position [408, 0]
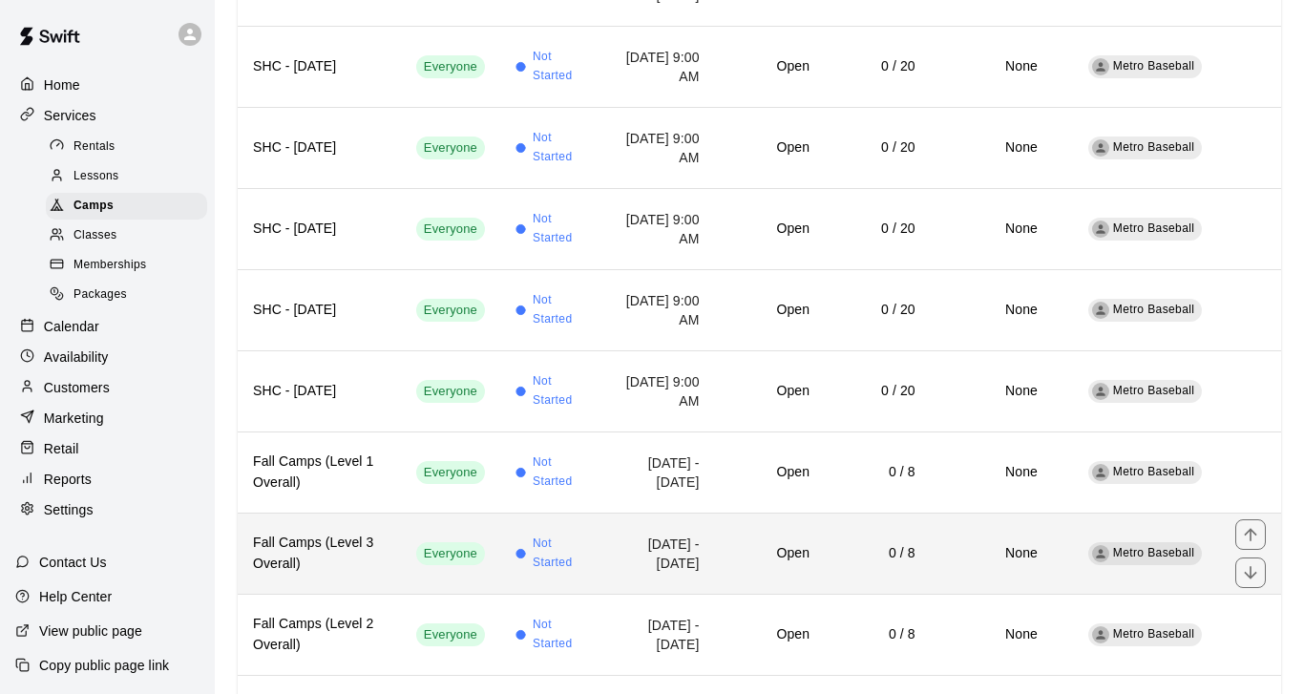
click at [363, 567] on h6 "Fall Camps (Level 3 Overall)" at bounding box center [319, 554] width 133 height 42
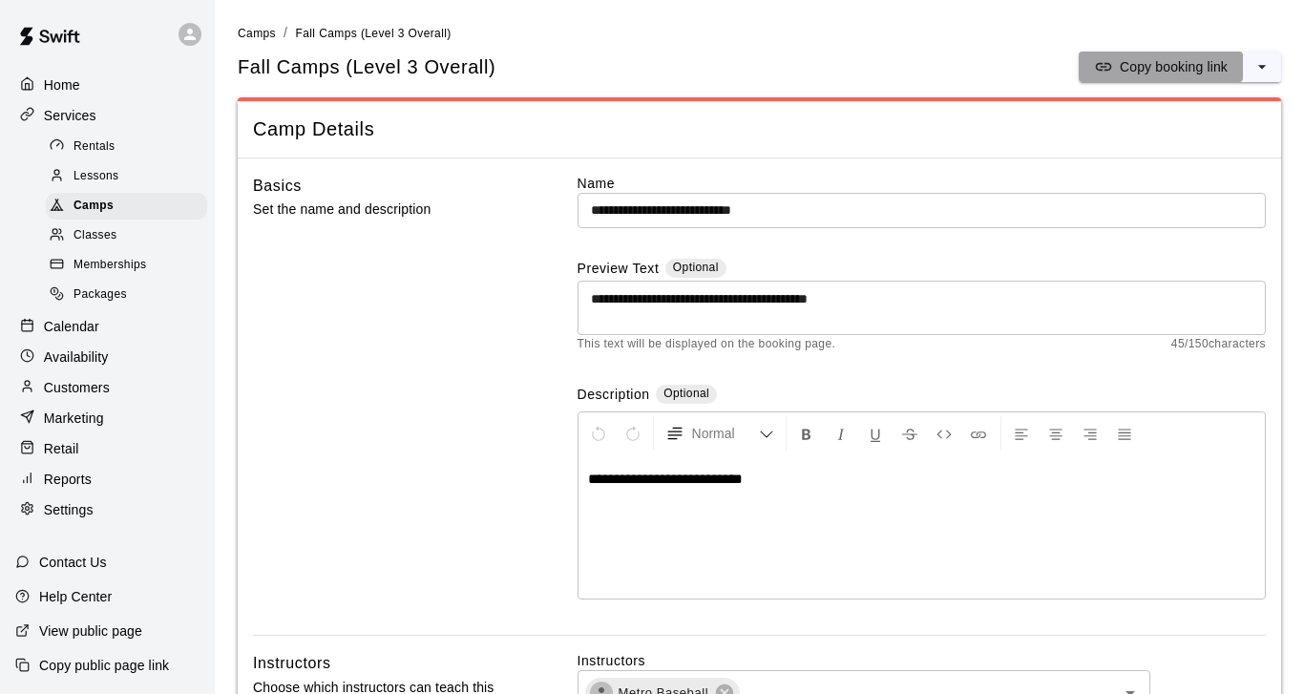
click at [1168, 73] on p "Copy booking link" at bounding box center [1173, 66] width 108 height 19
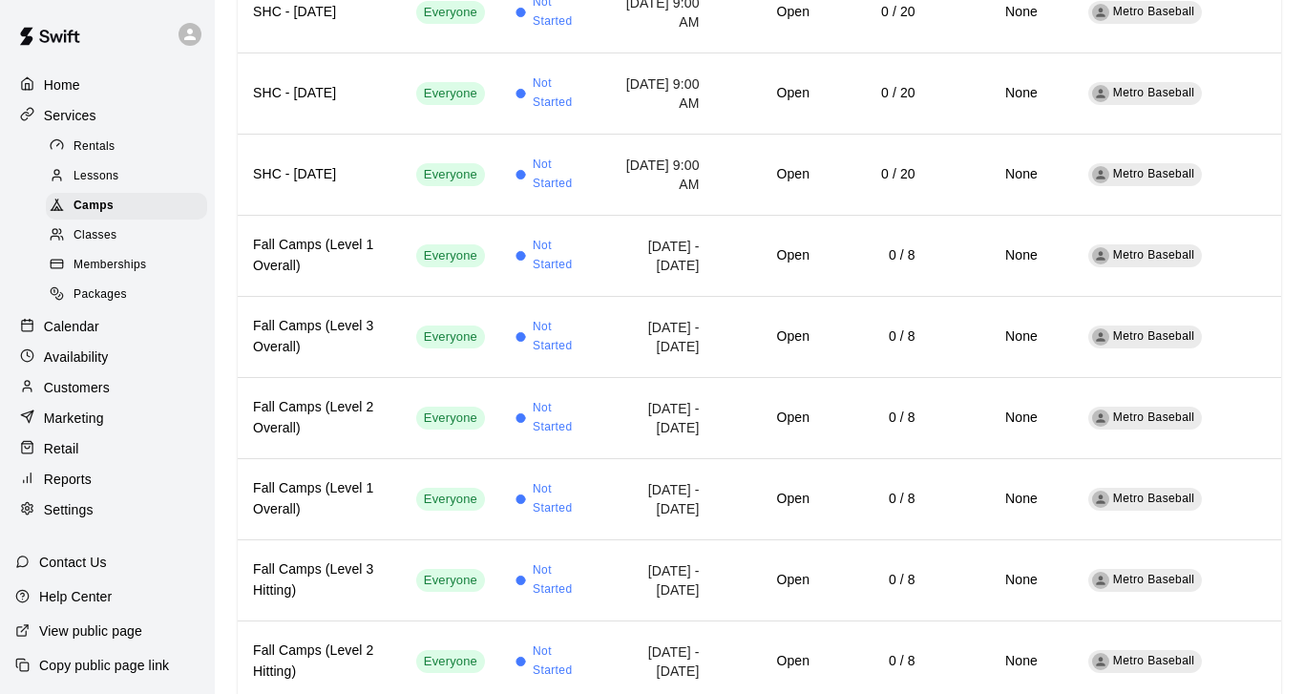
scroll to position [608, 0]
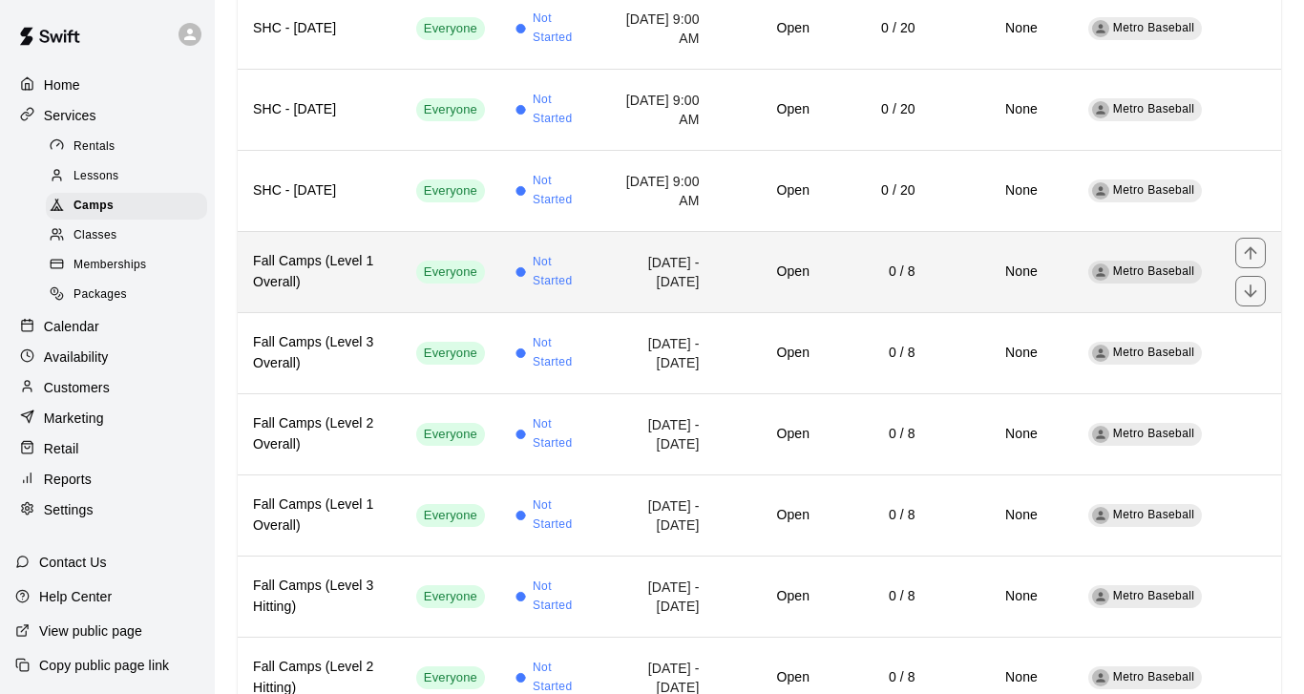
click at [368, 287] on h6 "Fall Camps (Level 1 Overall)" at bounding box center [319, 272] width 133 height 42
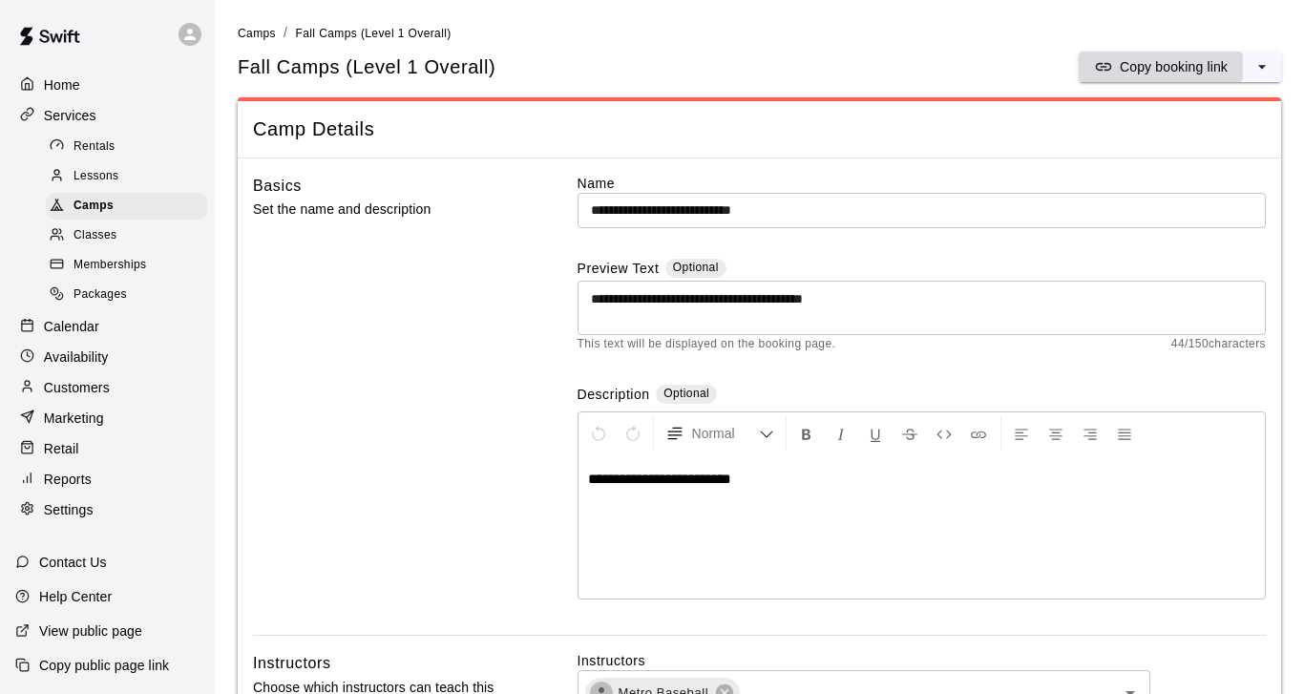
click at [1192, 73] on p "Copy booking link" at bounding box center [1173, 66] width 108 height 19
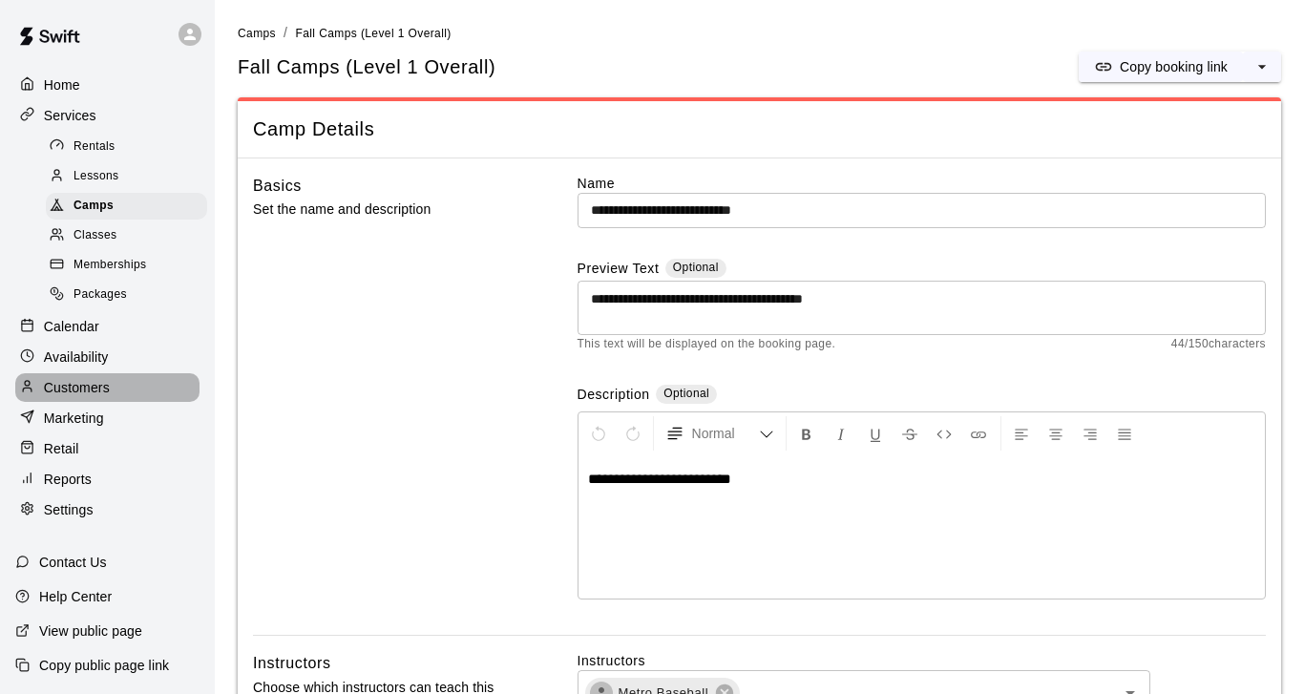
click at [70, 381] on p "Customers" at bounding box center [77, 387] width 66 height 19
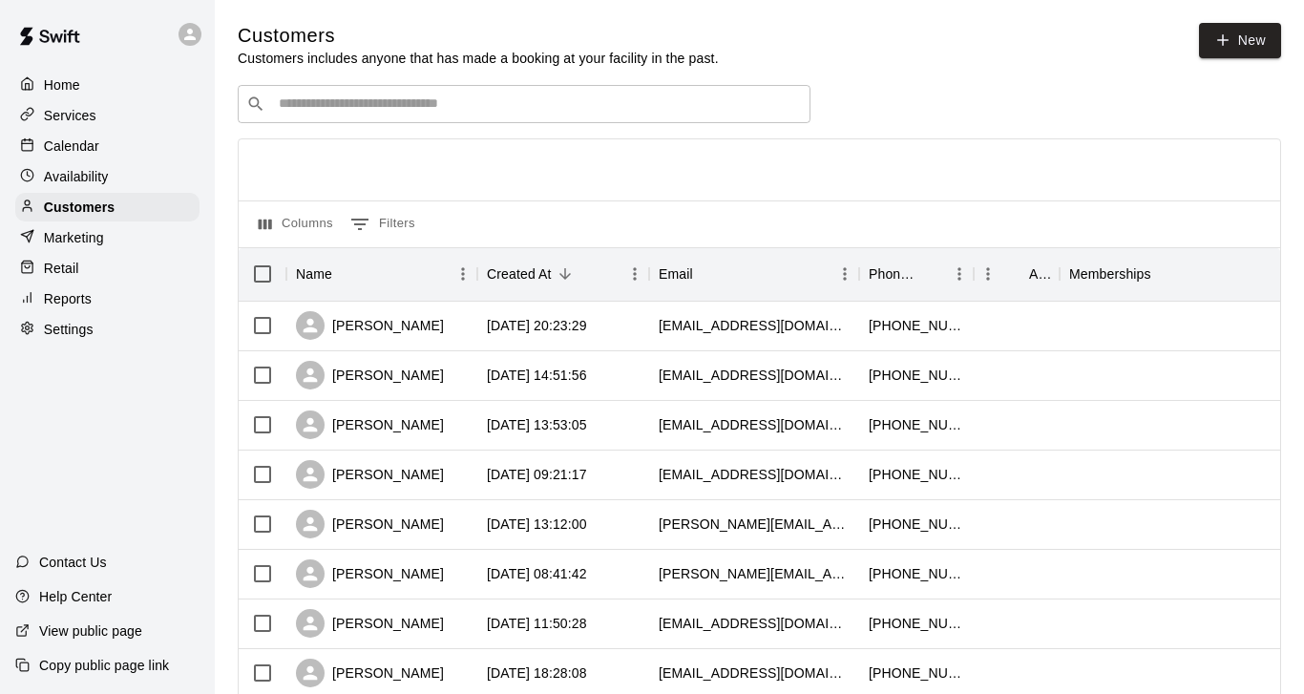
click at [332, 108] on input "Search customers by name or email" at bounding box center [537, 103] width 529 height 19
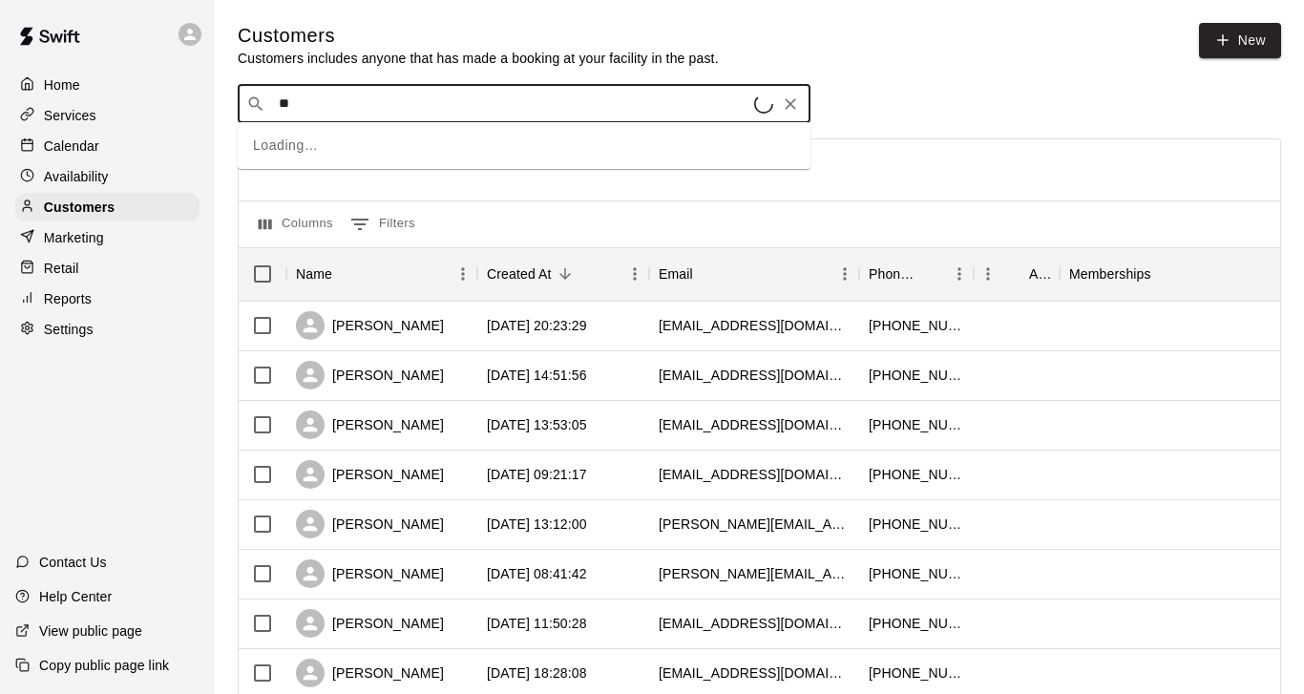
type input "***"
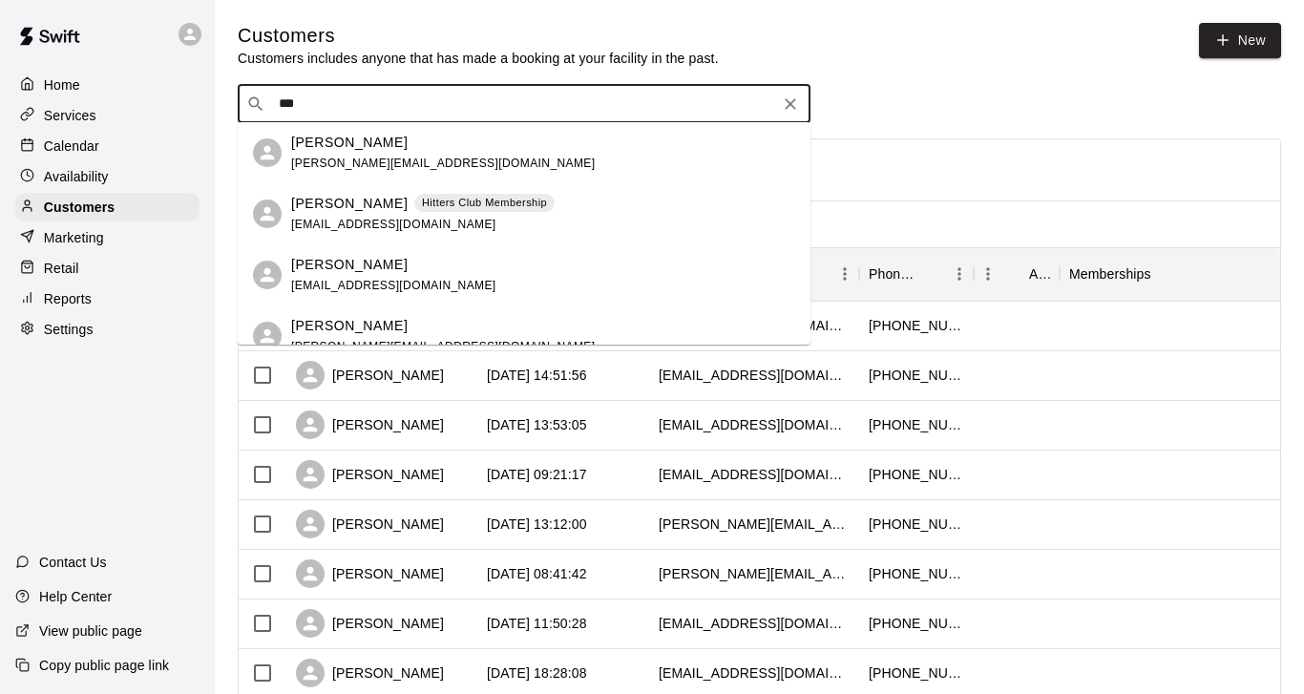
click at [370, 154] on div "[PERSON_NAME] [PERSON_NAME][EMAIL_ADDRESS][DOMAIN_NAME]" at bounding box center [442, 153] width 303 height 41
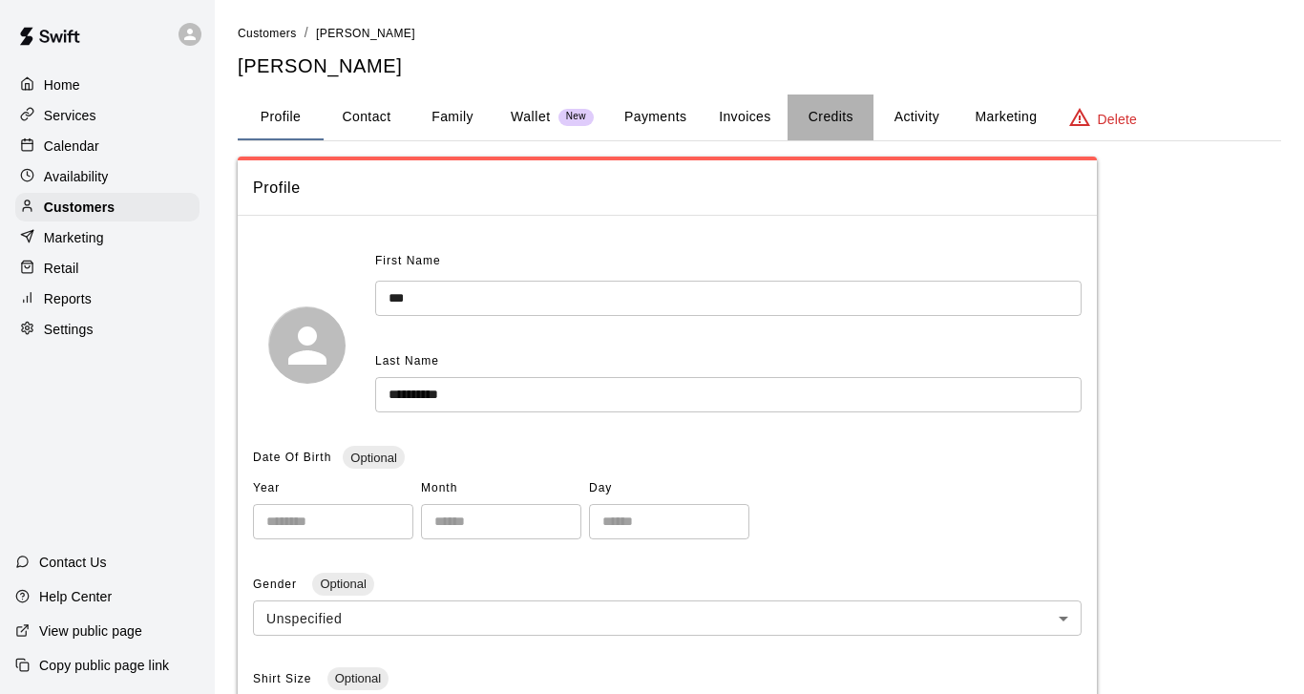
click at [838, 117] on button "Credits" at bounding box center [830, 117] width 86 height 46
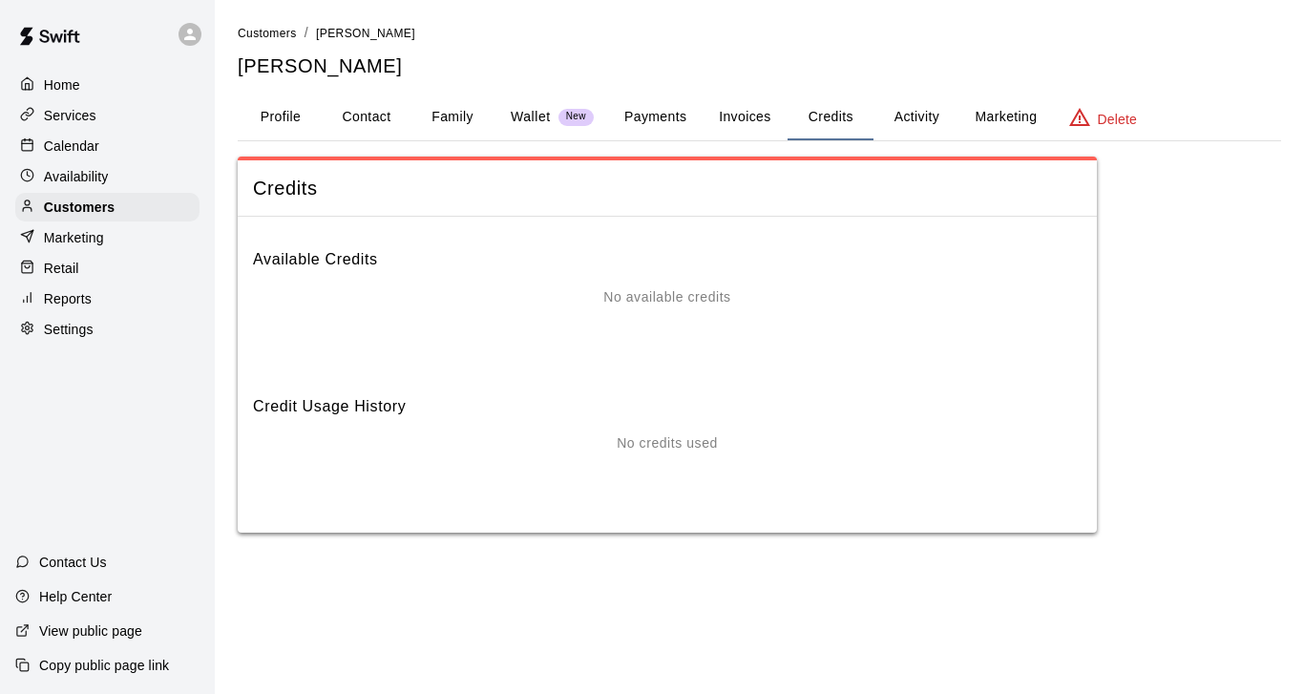
click at [906, 112] on button "Activity" at bounding box center [916, 117] width 86 height 46
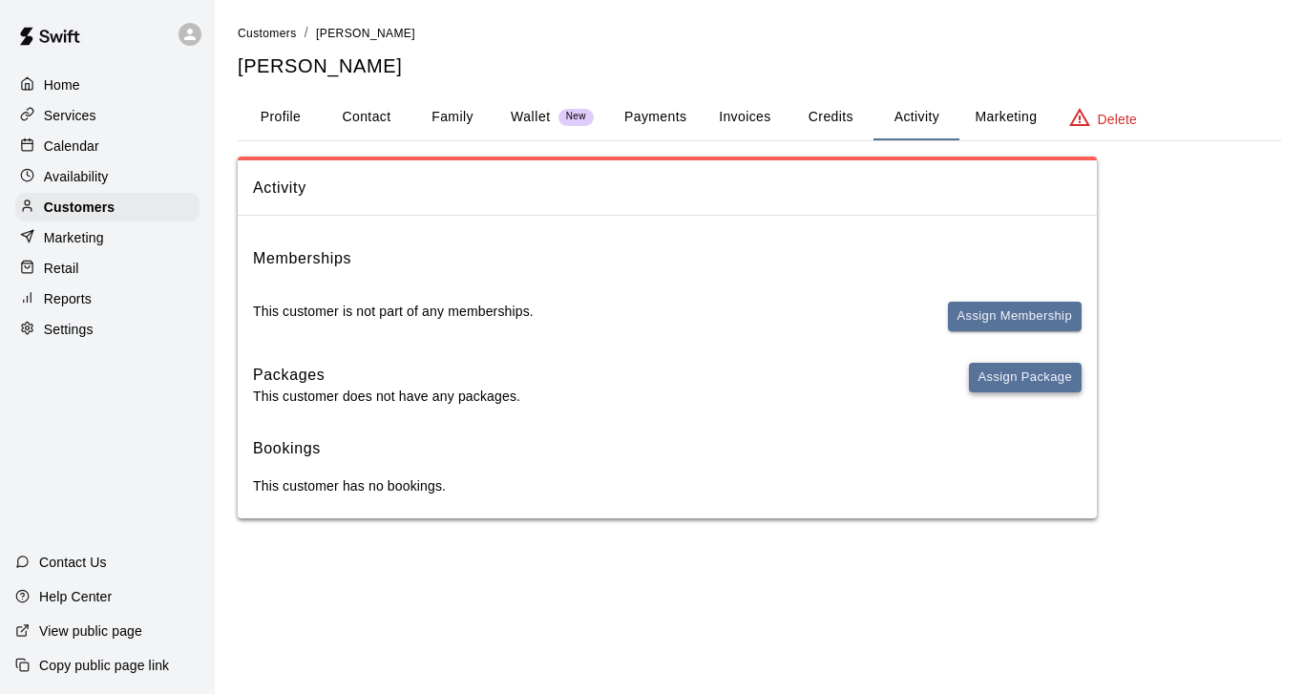
click at [1011, 372] on button "Assign Package" at bounding box center [1025, 378] width 113 height 30
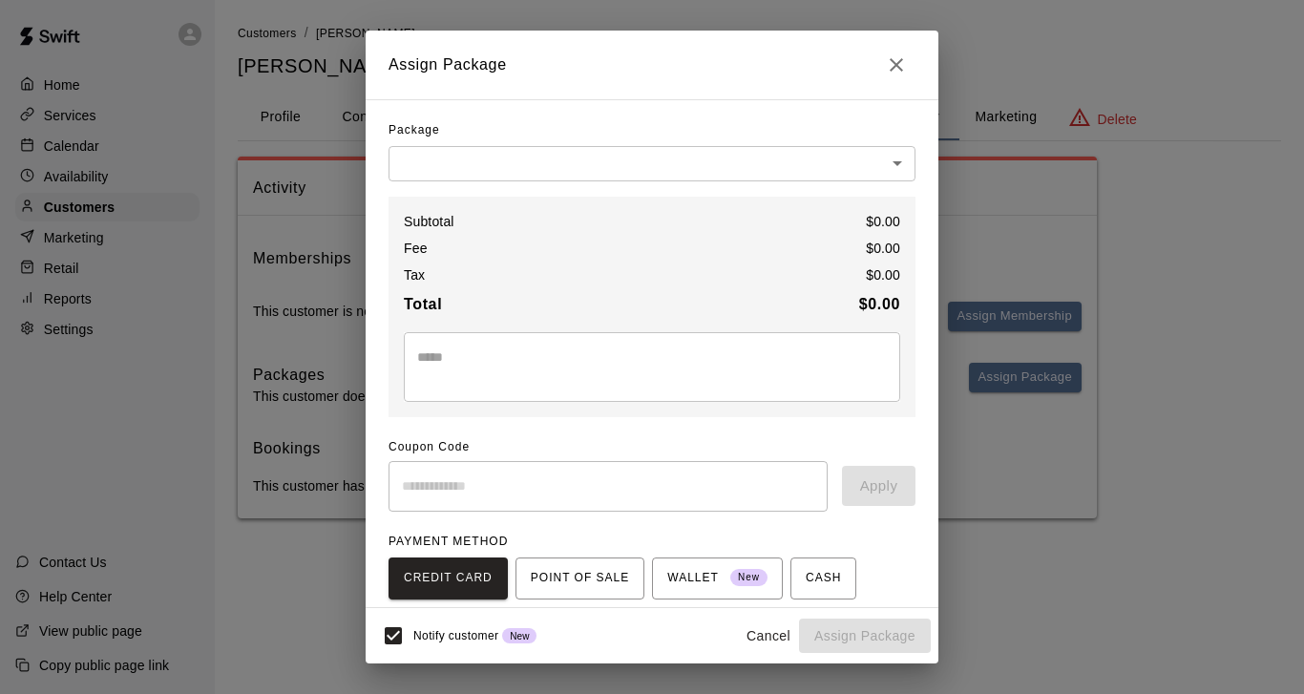
click at [728, 156] on body "Home Services Calendar Availability Customers Marketing Retail Reports Settings…" at bounding box center [652, 278] width 1304 height 556
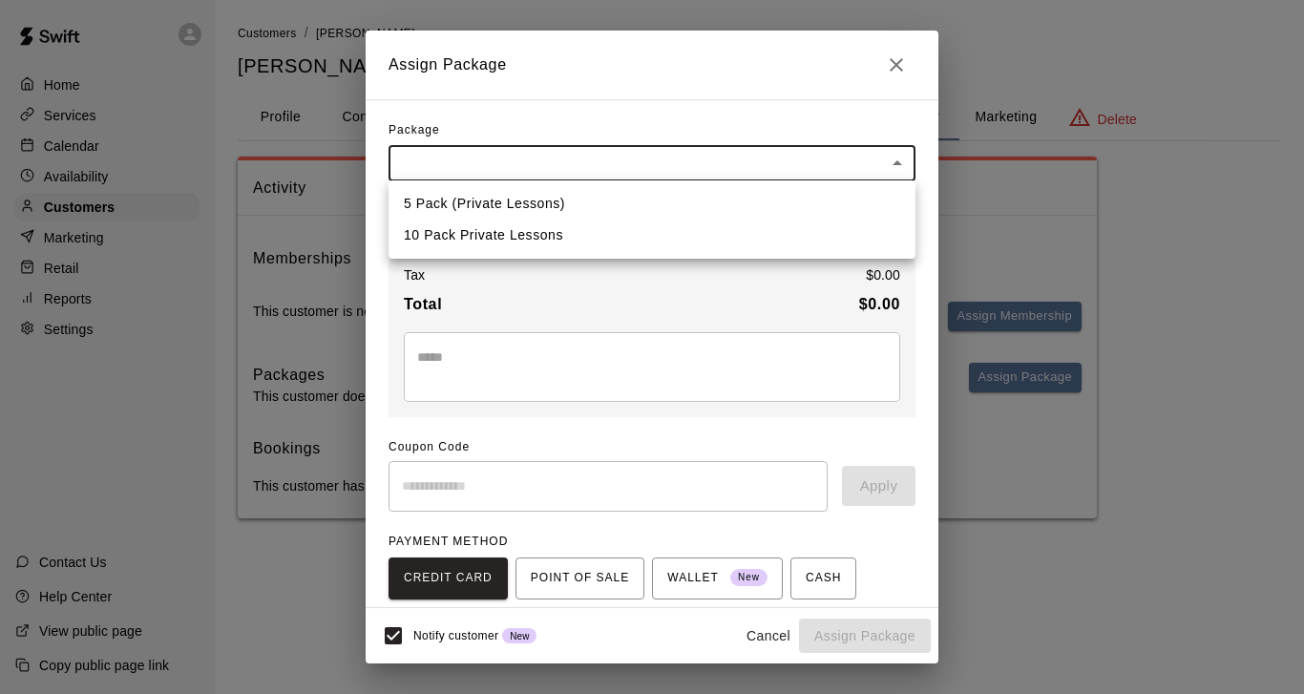
click at [574, 231] on li "10 Pack Private Lessons" at bounding box center [651, 235] width 527 height 31
type input "**********"
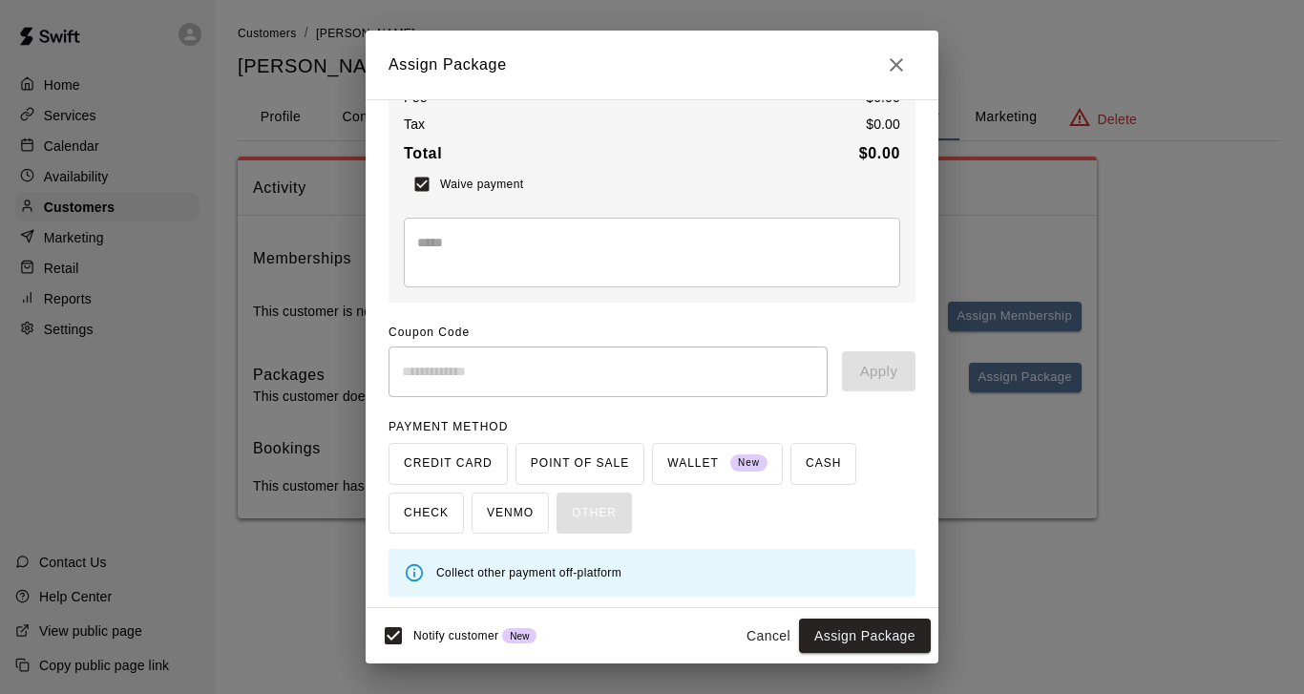
scroll to position [150, 0]
click at [854, 635] on button "Assign Package" at bounding box center [865, 635] width 132 height 35
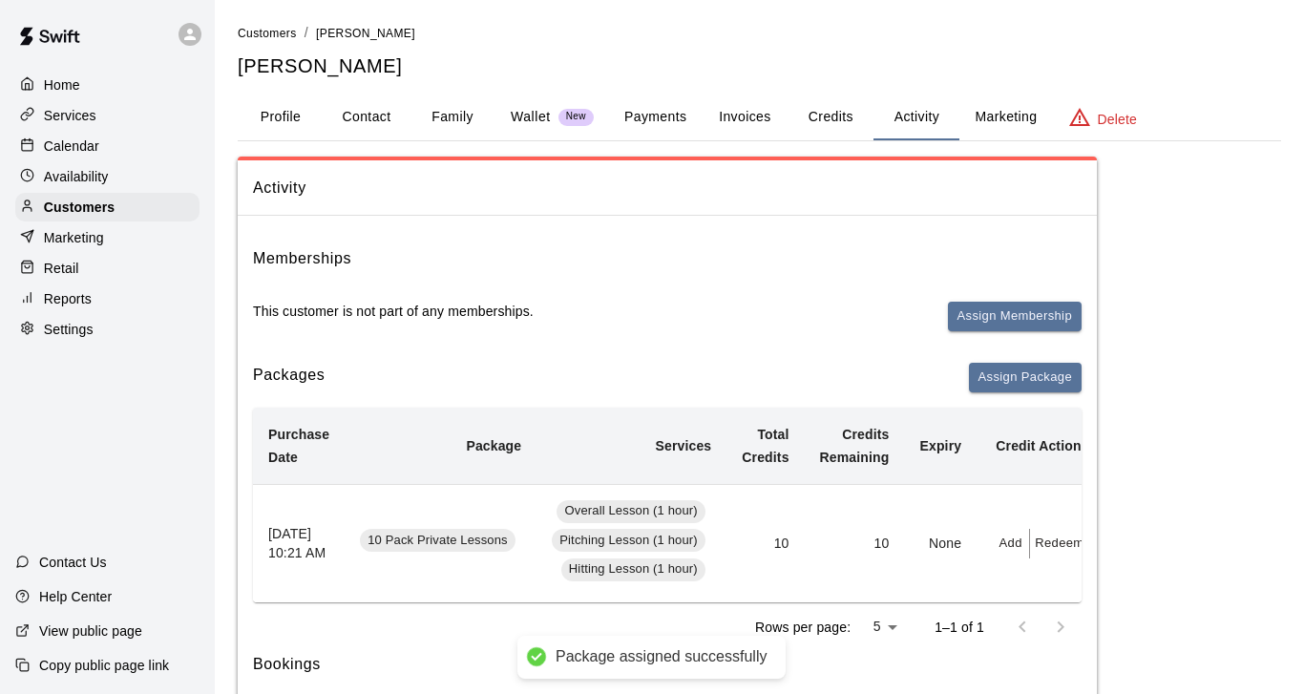
click at [1049, 540] on button "Redeem" at bounding box center [1059, 544] width 58 height 30
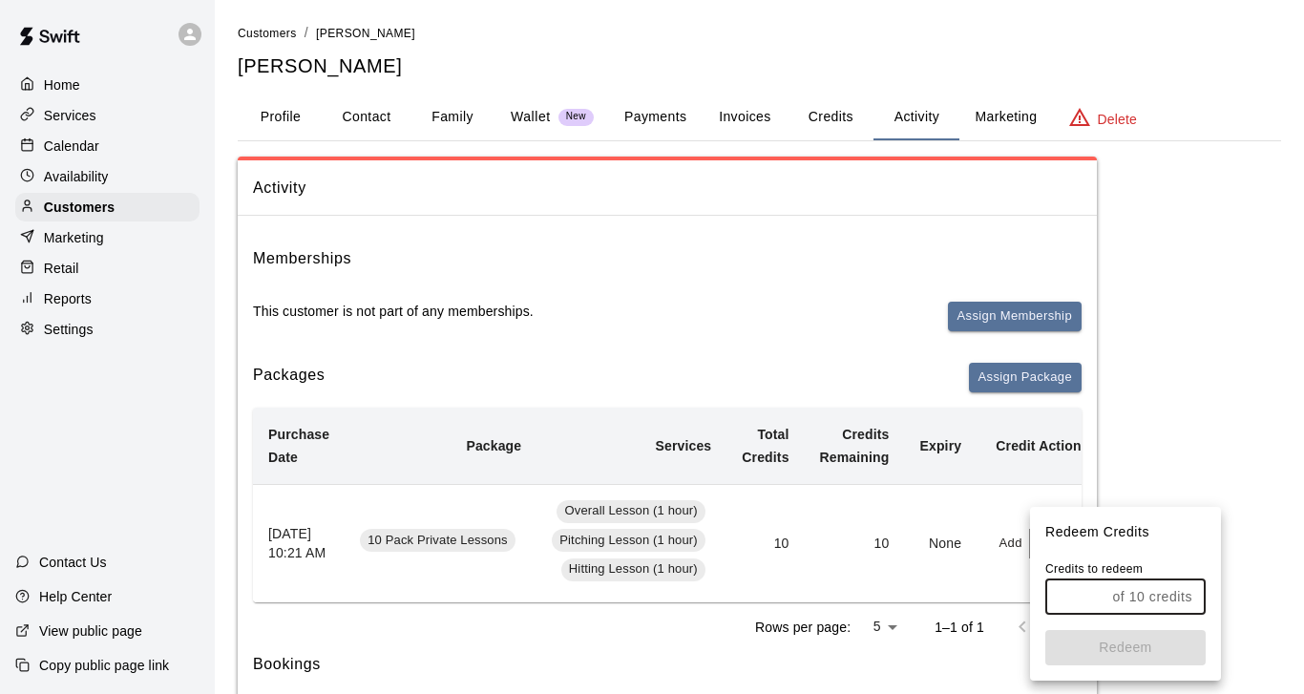
click at [1092, 594] on input "text" at bounding box center [1074, 596] width 59 height 35
type input "*"
click at [1131, 644] on button "Redeem" at bounding box center [1125, 647] width 160 height 35
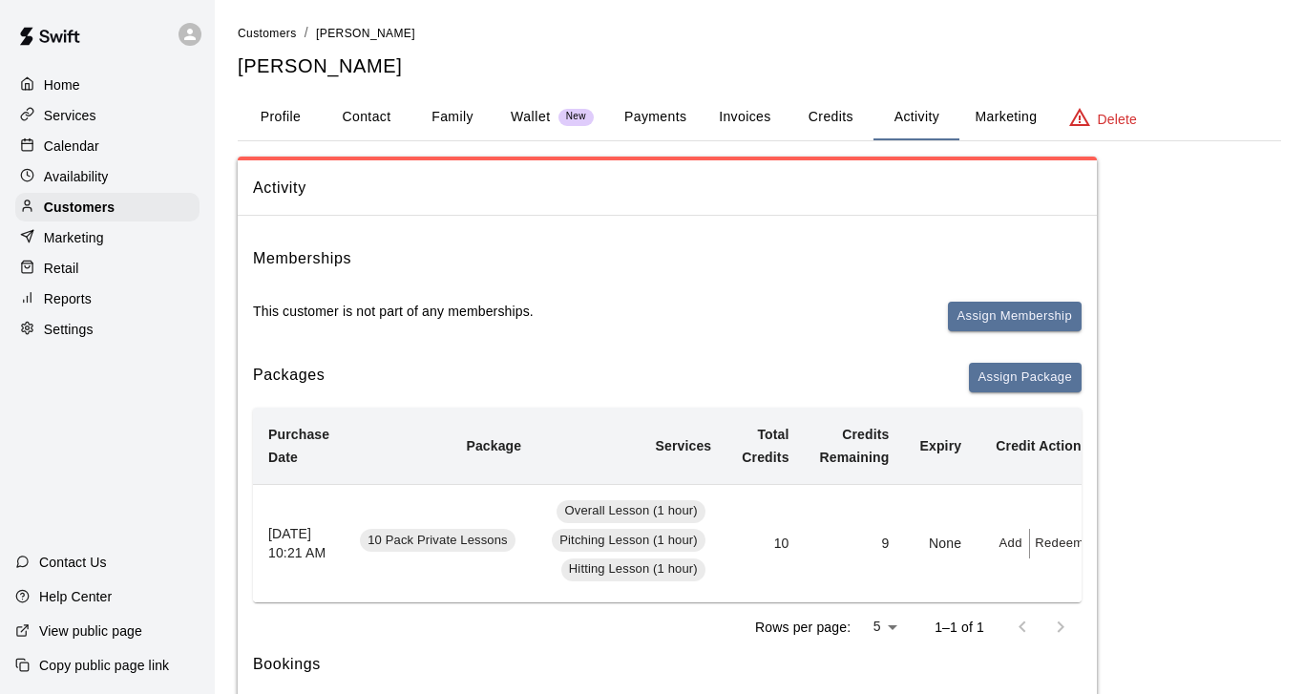
click at [62, 146] on p "Calendar" at bounding box center [71, 145] width 55 height 19
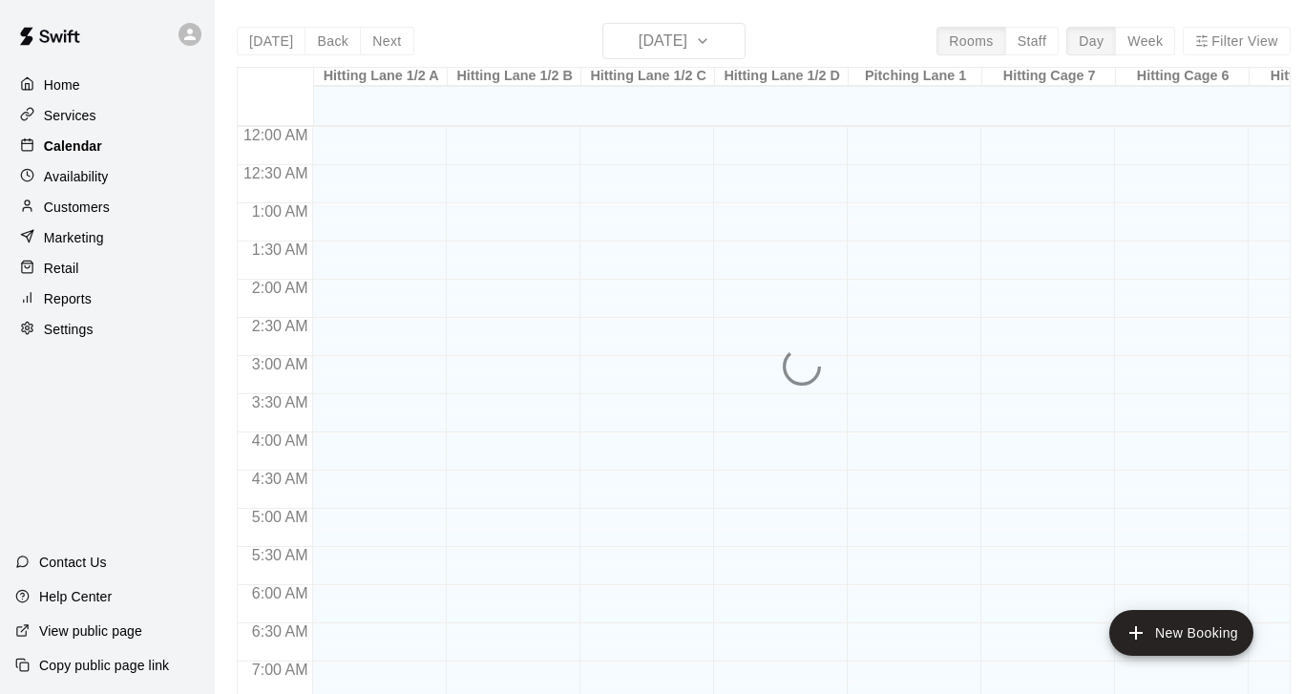
scroll to position [792, 0]
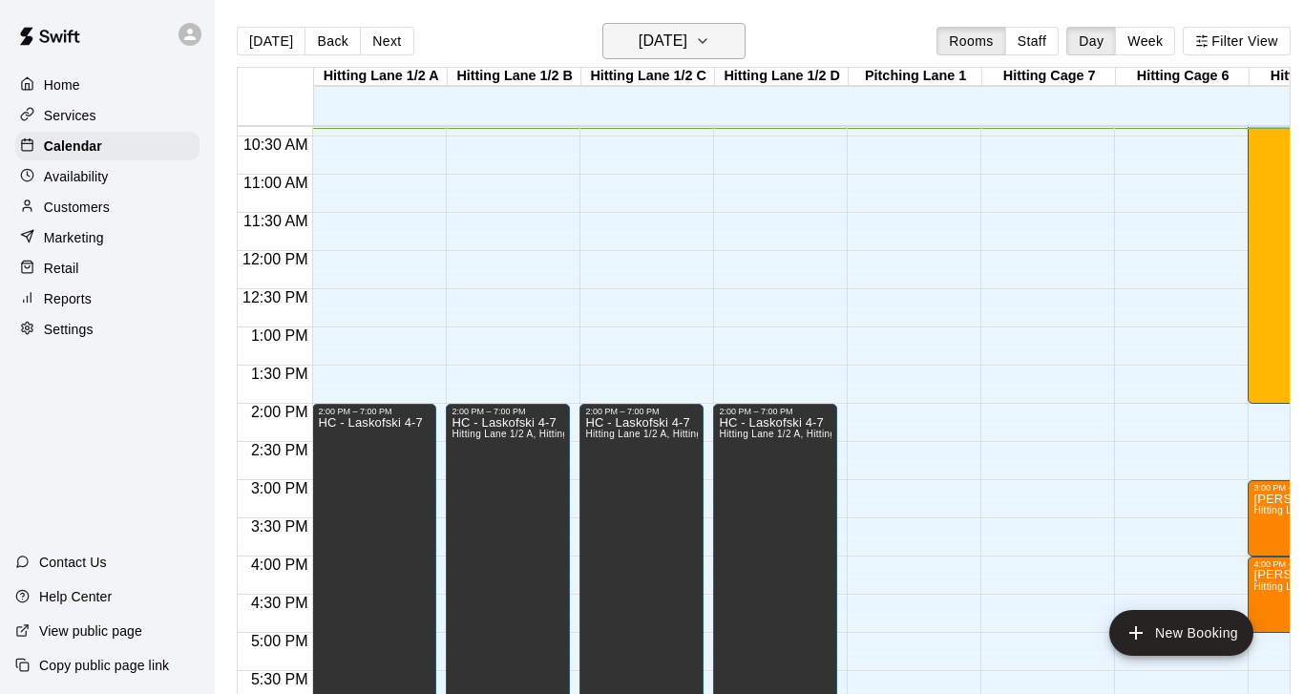
click at [743, 39] on button "[DATE]" at bounding box center [673, 41] width 143 height 36
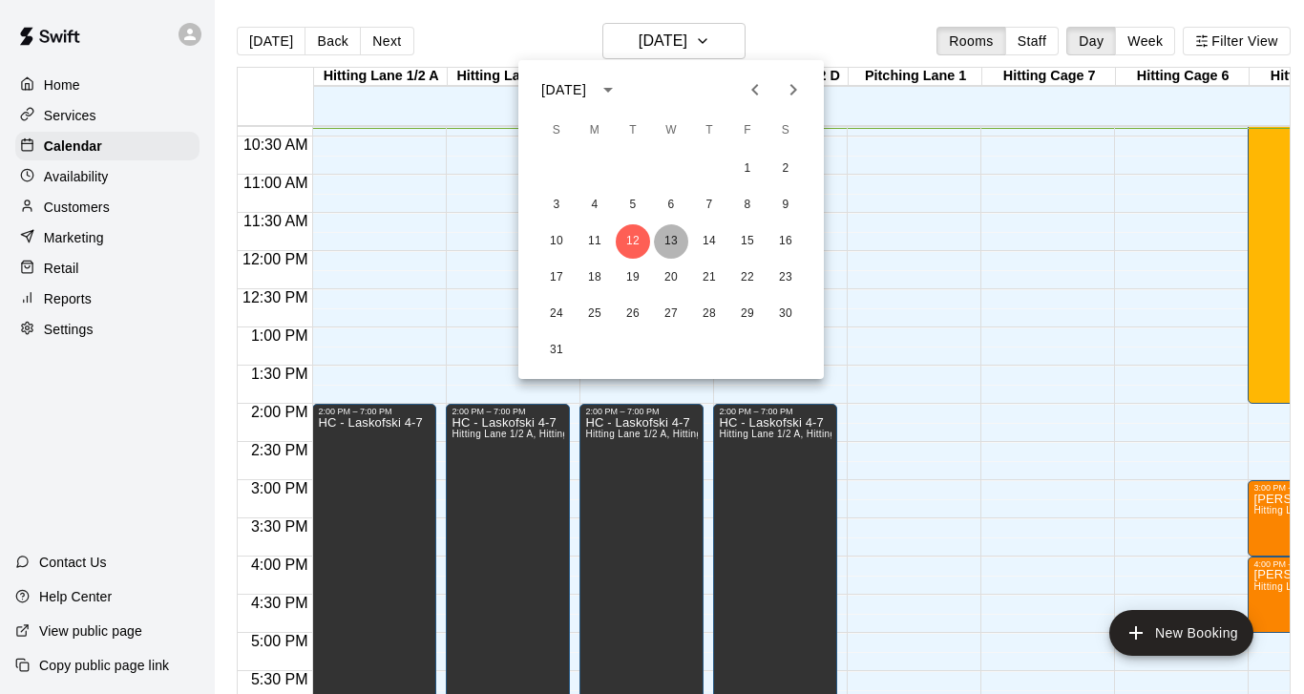
click at [669, 241] on button "13" at bounding box center [671, 241] width 34 height 34
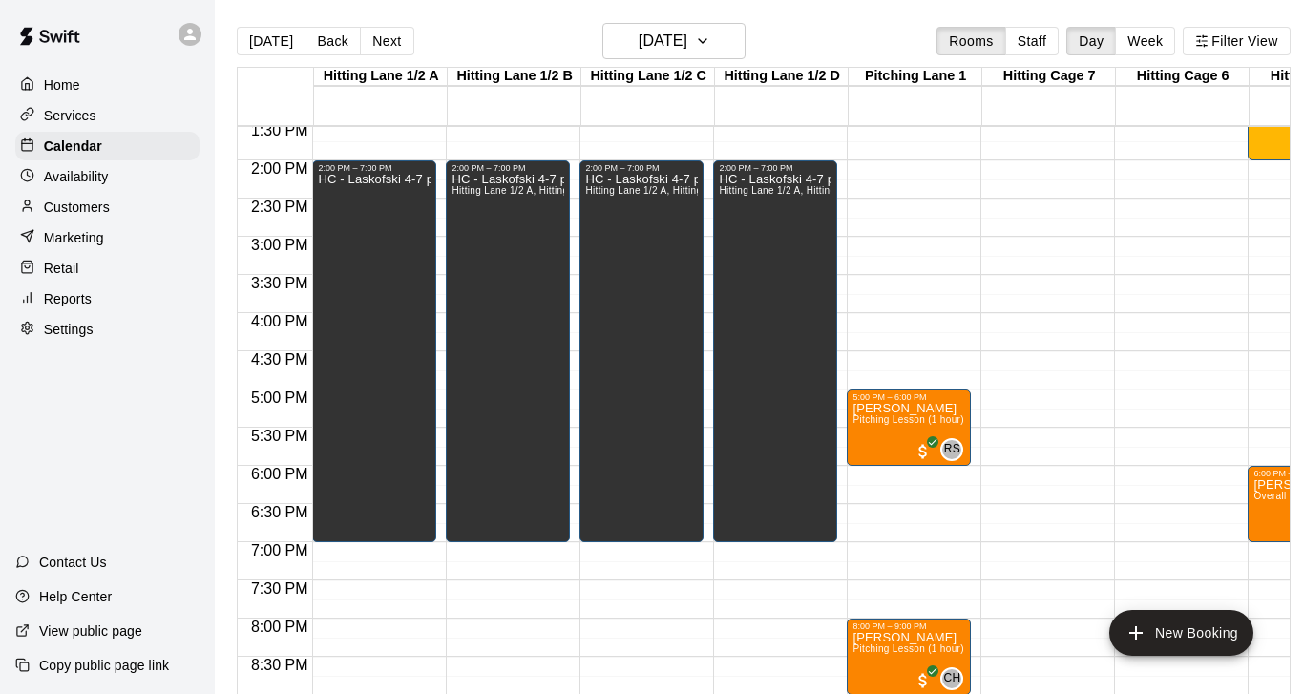
scroll to position [1043, 0]
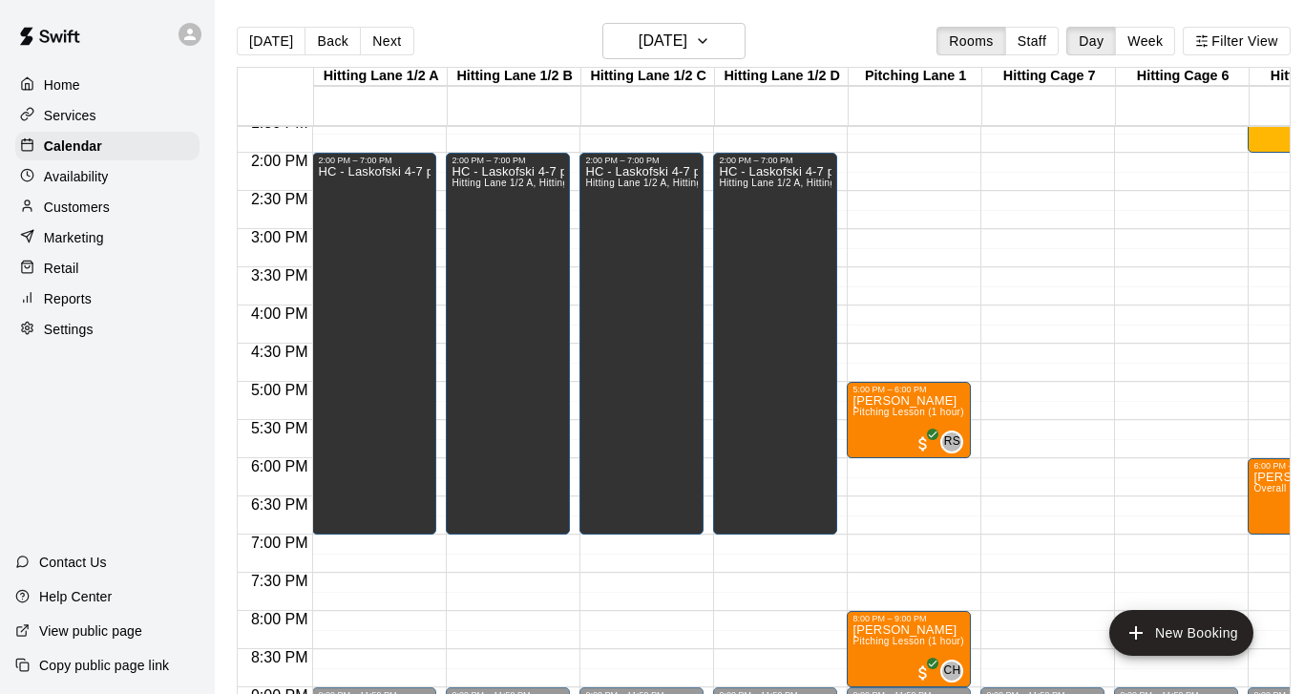
click at [893, 462] on div "12:00 AM – 9:00 AM Closed 5:00 PM – 6:00 PM [PERSON_NAME] Pitching Lesson (1 ho…" at bounding box center [909, 0] width 124 height 1832
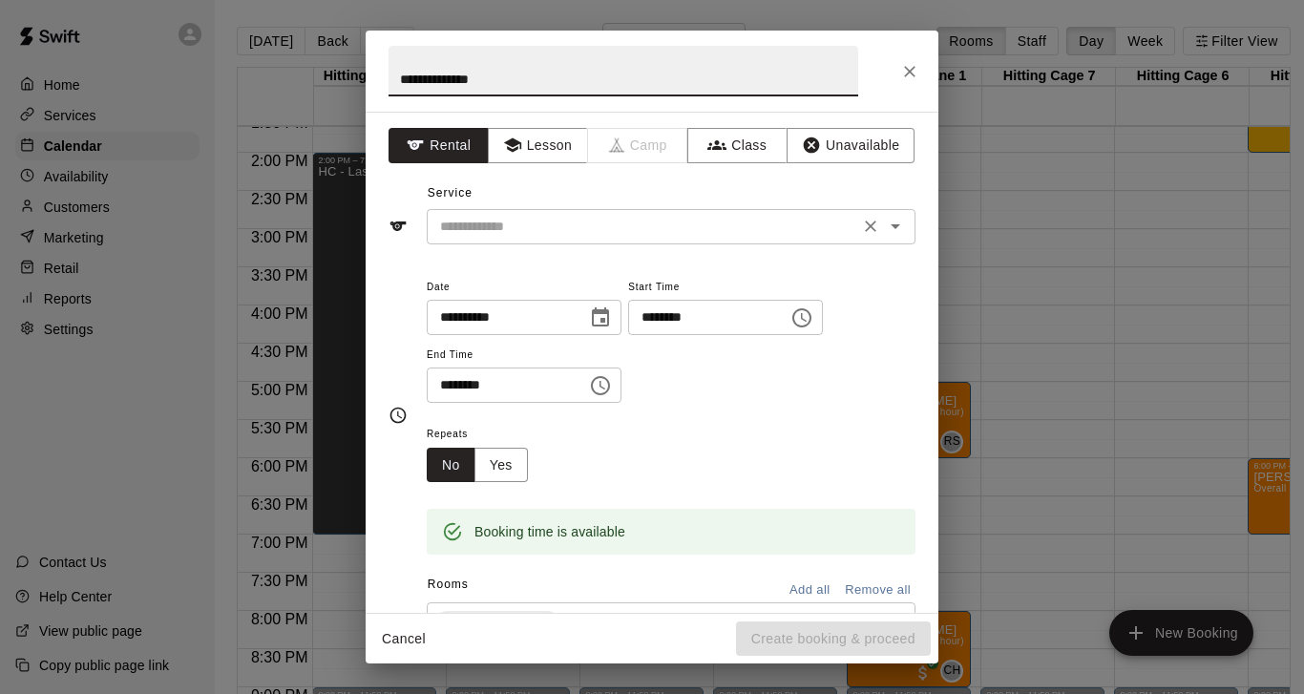
click at [491, 238] on div "​" at bounding box center [671, 226] width 489 height 35
type input "**********"
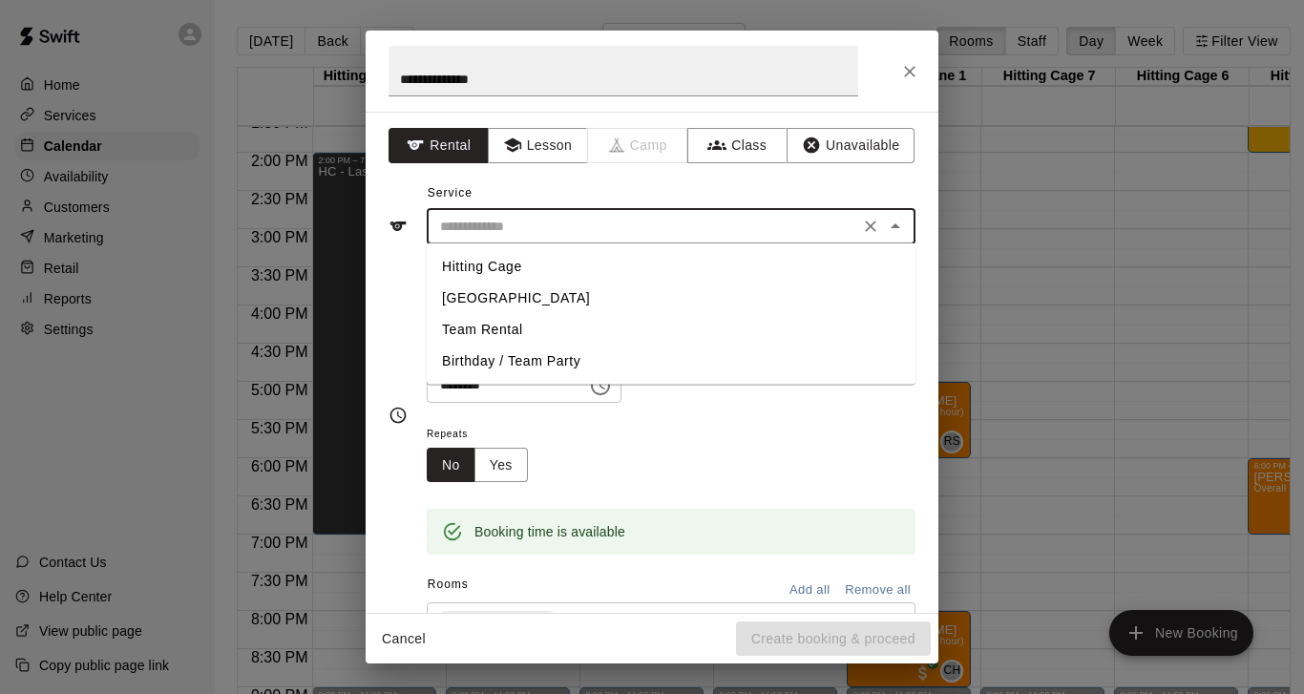
click at [478, 335] on li "Team Rental" at bounding box center [671, 329] width 489 height 31
type input "**********"
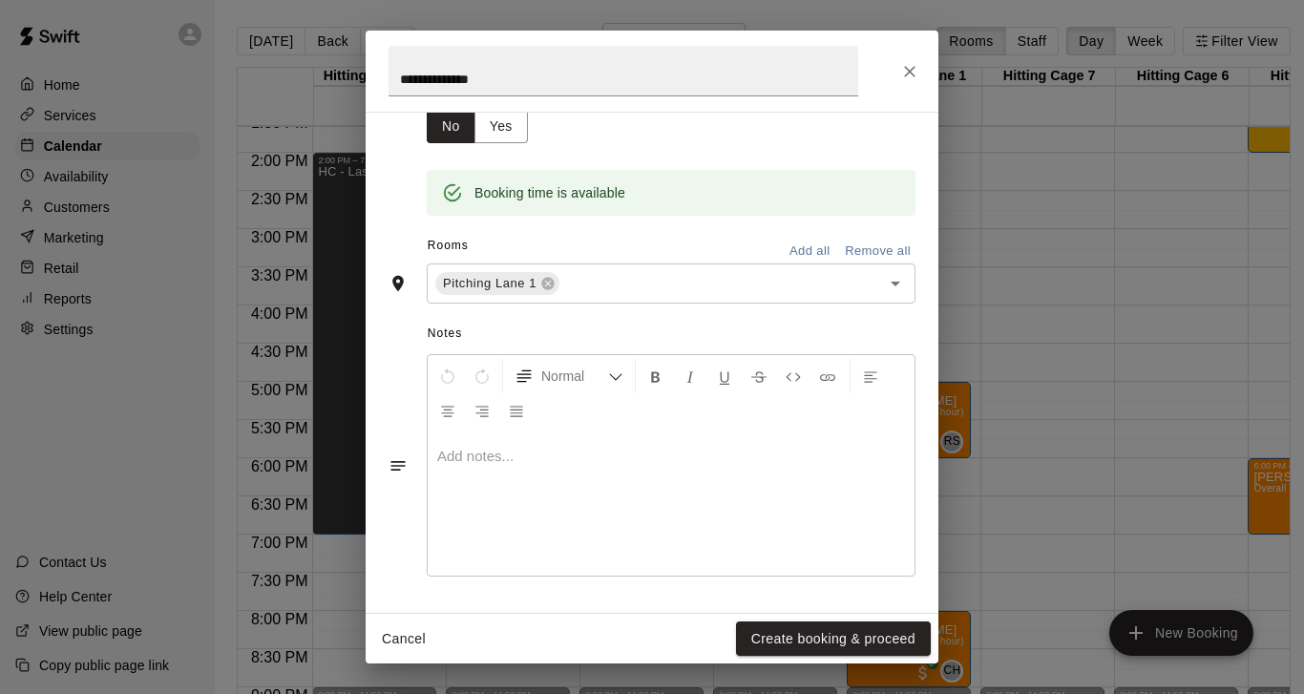
scroll to position [341, 0]
click at [789, 636] on button "Create booking & proceed" at bounding box center [833, 638] width 195 height 35
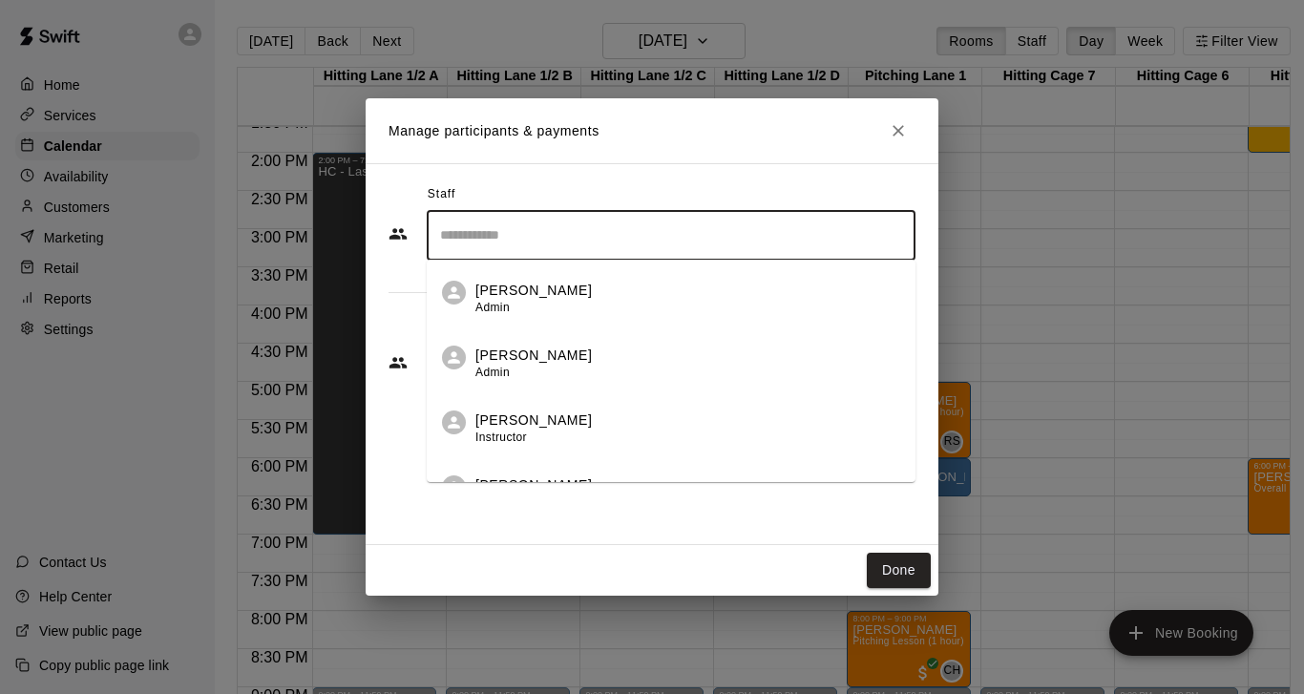
click at [607, 240] on input "Search staff" at bounding box center [670, 235] width 471 height 33
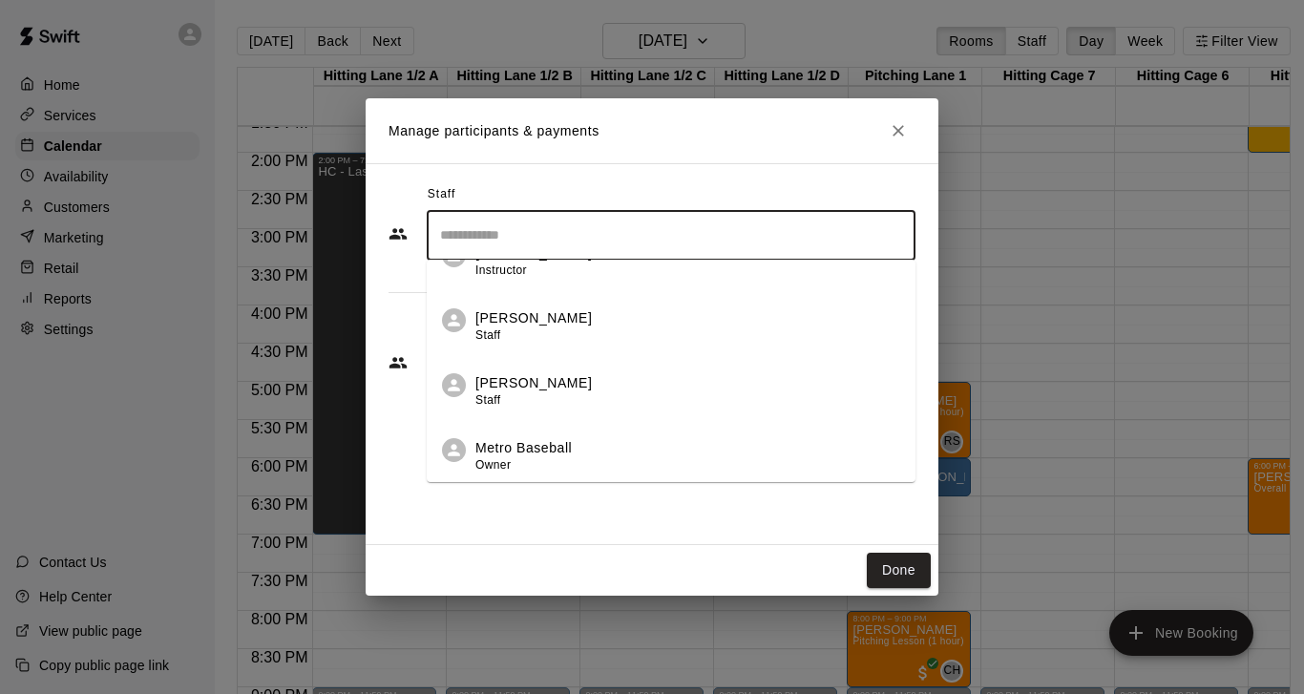
scroll to position [167, 0]
click at [528, 387] on p "[PERSON_NAME]" at bounding box center [533, 383] width 116 height 20
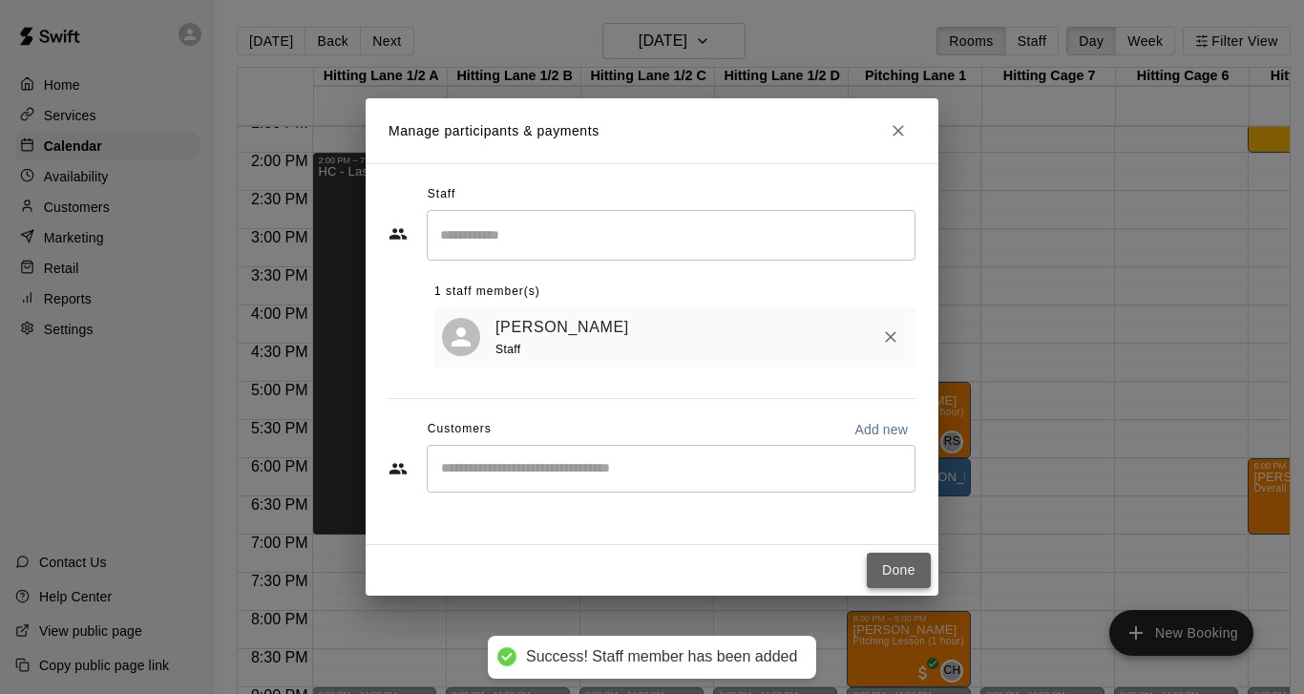
click at [905, 568] on button "Done" at bounding box center [899, 570] width 64 height 35
